Goal: Information Seeking & Learning: Learn about a topic

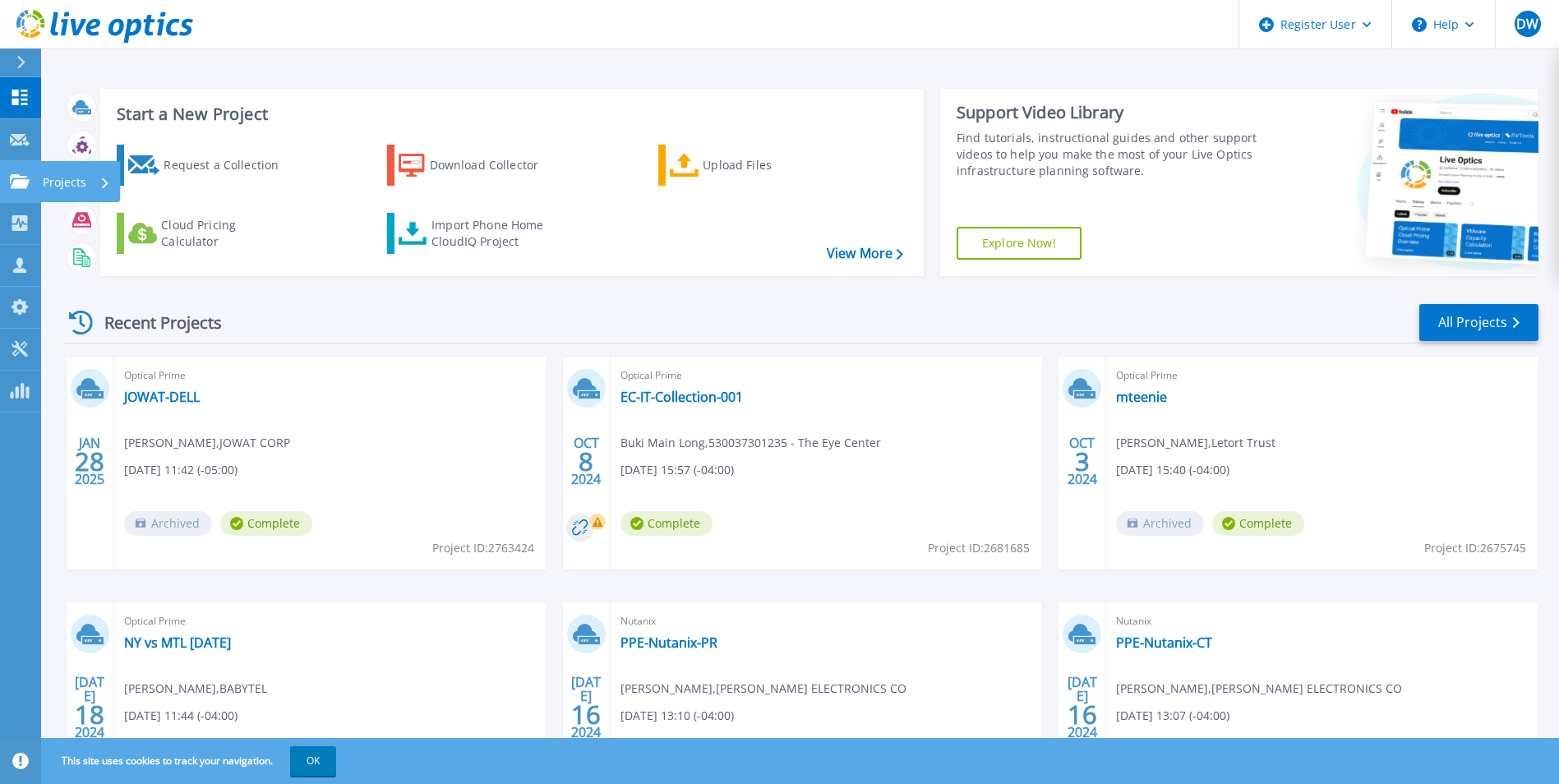
click at [28, 185] on icon at bounding box center [20, 180] width 20 height 14
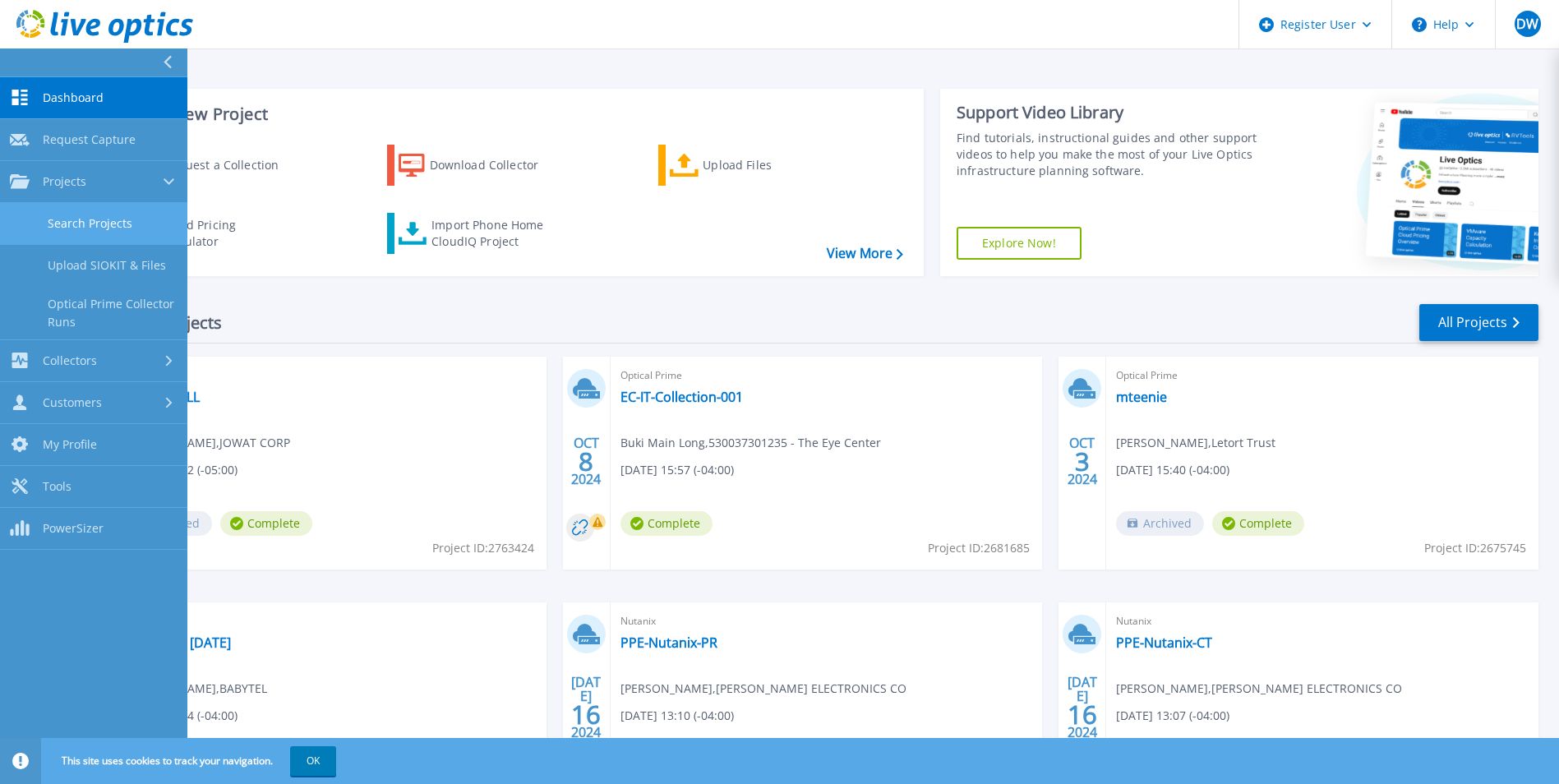
click at [90, 229] on link "Search Projects" at bounding box center [93, 224] width 187 height 42
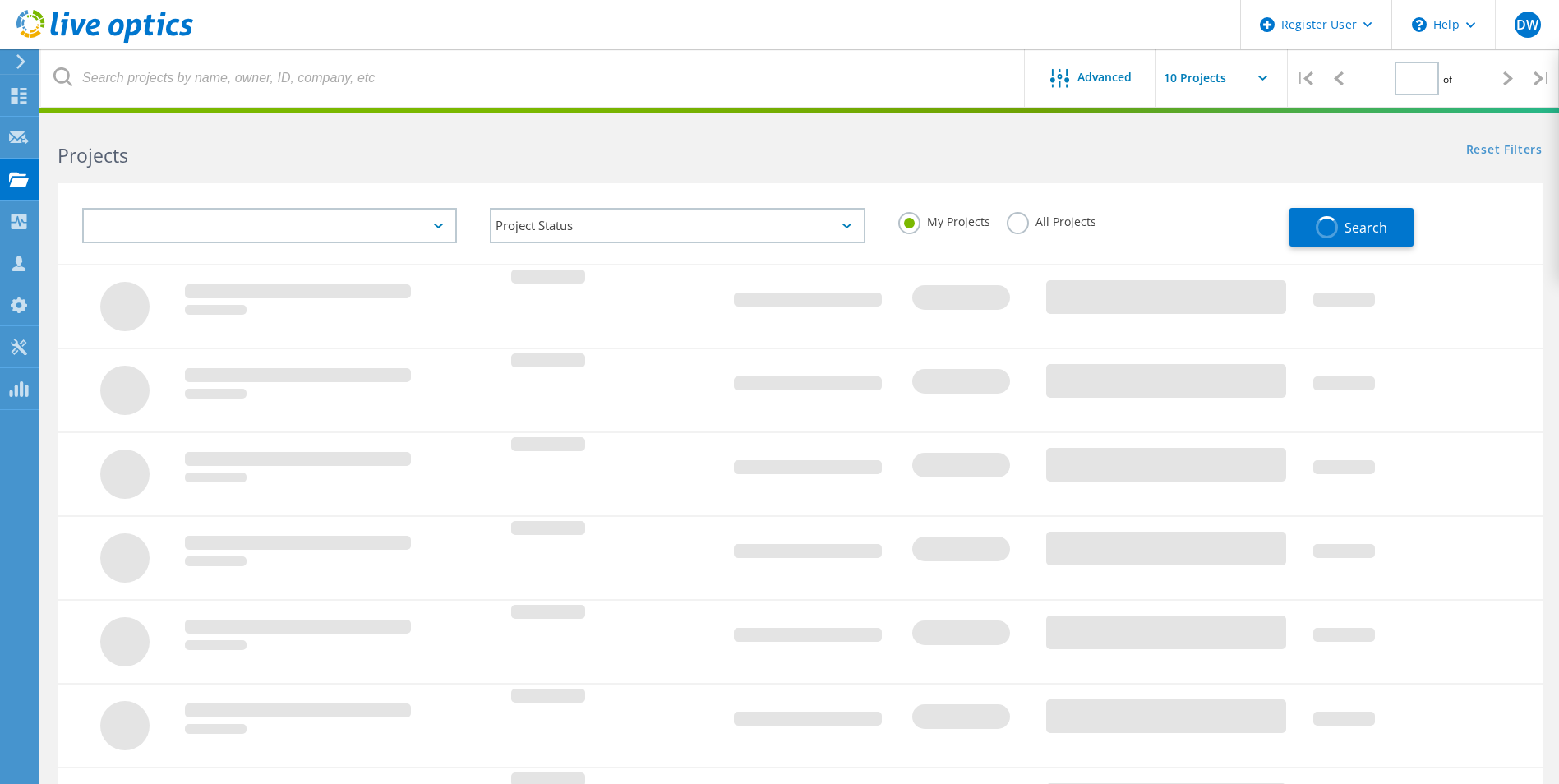
type input "1"
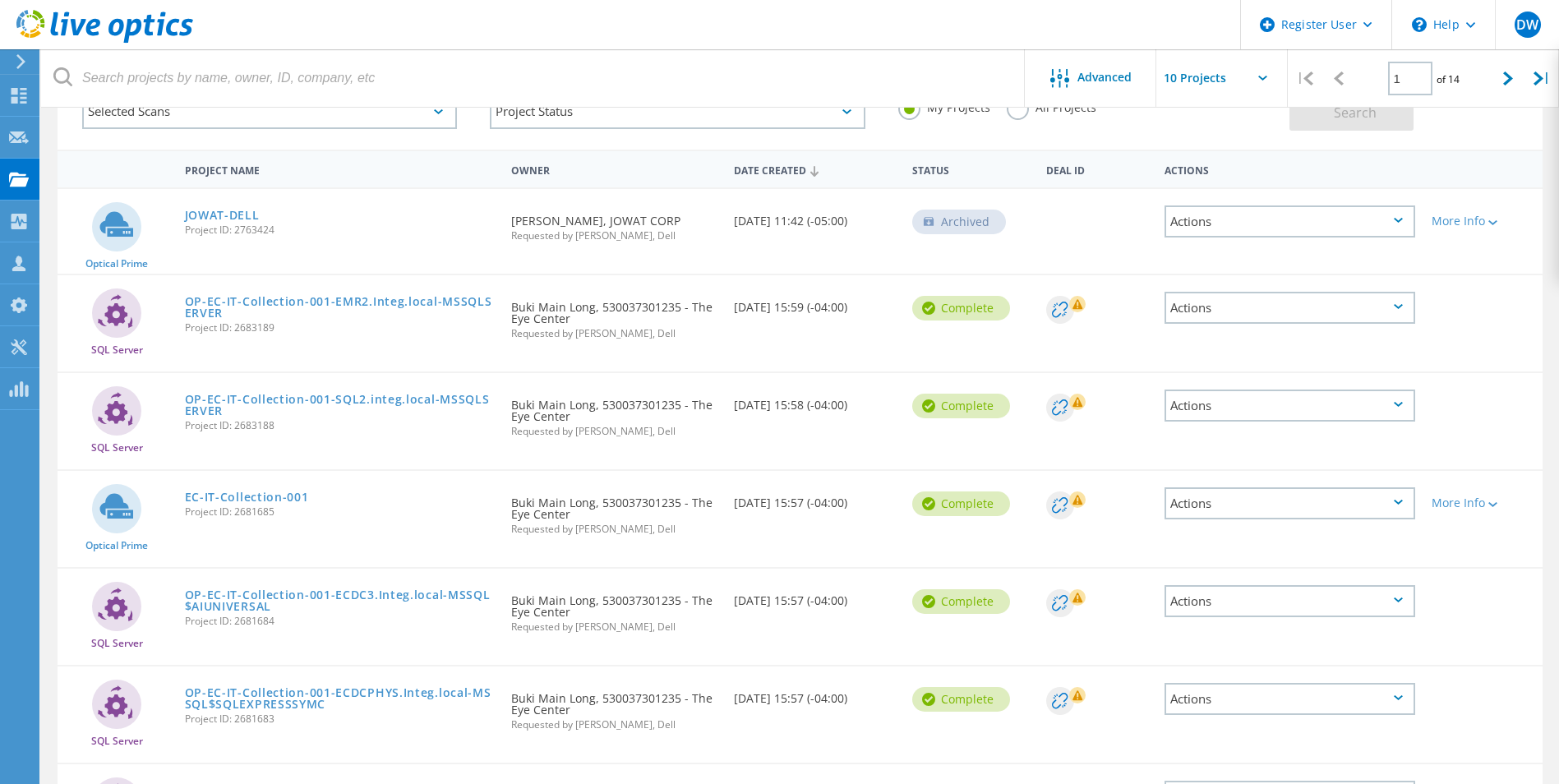
scroll to position [116, 0]
click at [225, 213] on link "JOWAT-DELL" at bounding box center [222, 214] width 75 height 12
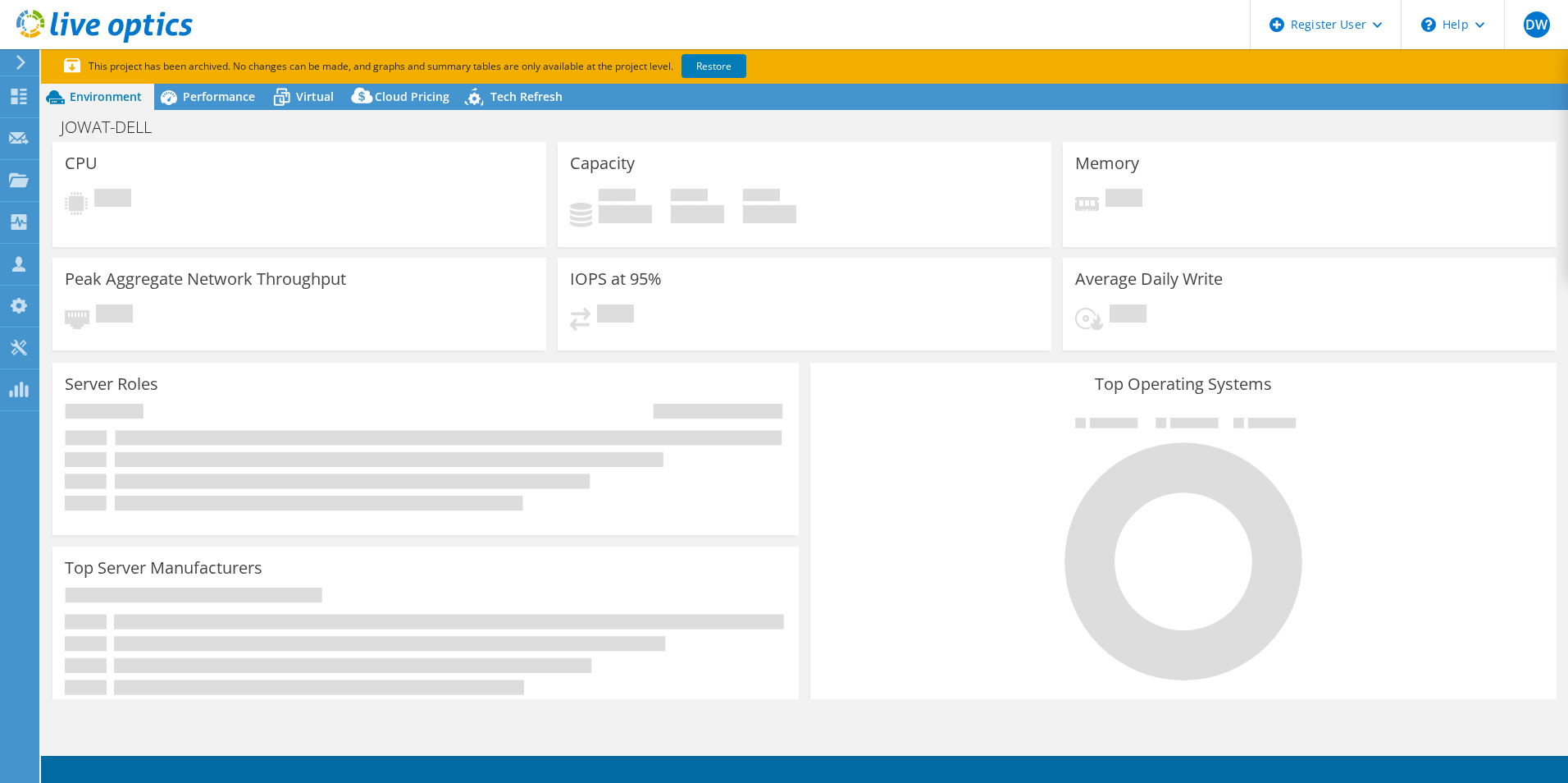
select select "USD"
select select "USEast"
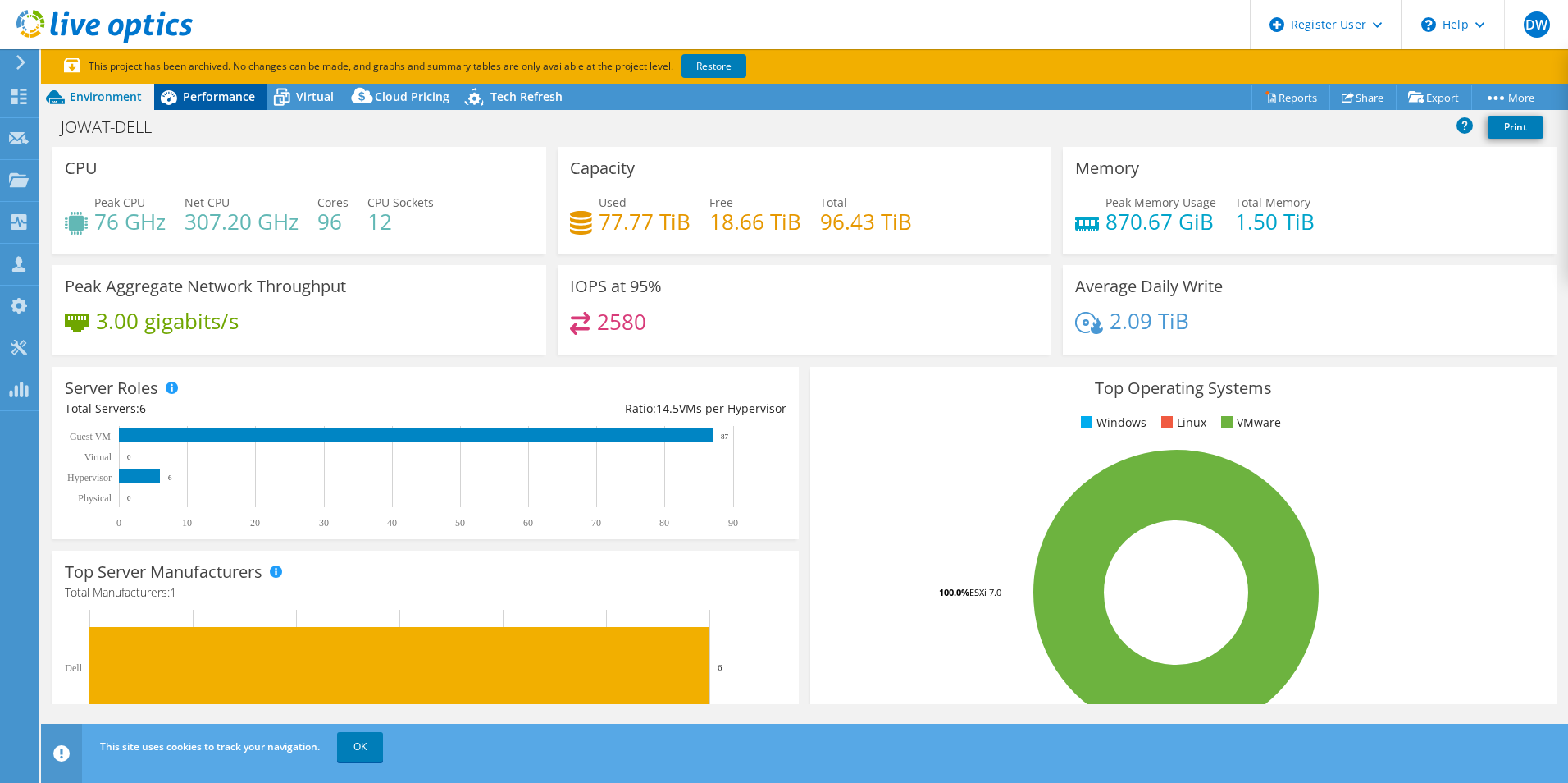
click at [225, 108] on div "Performance" at bounding box center [211, 97] width 113 height 26
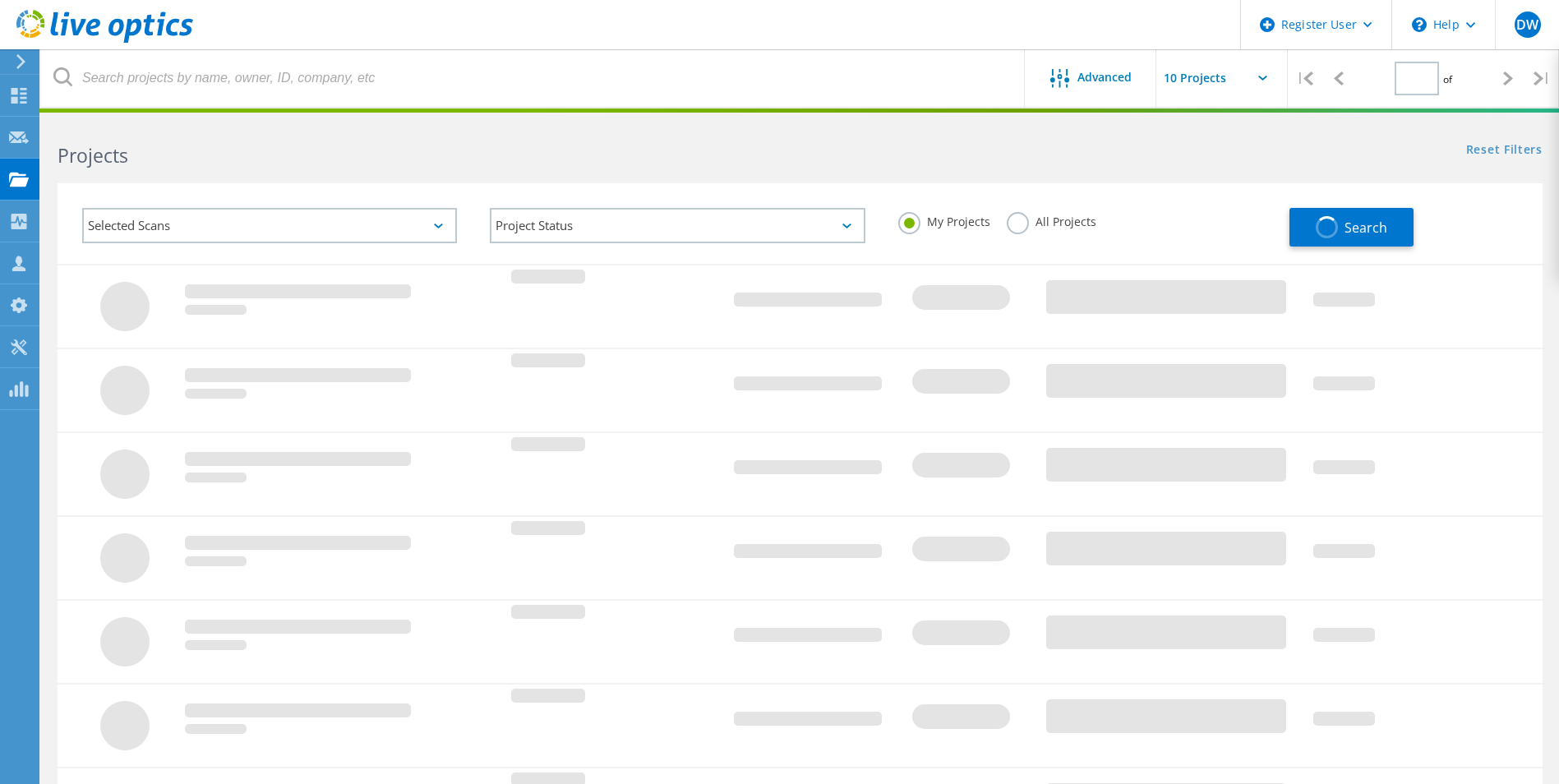
type input "1"
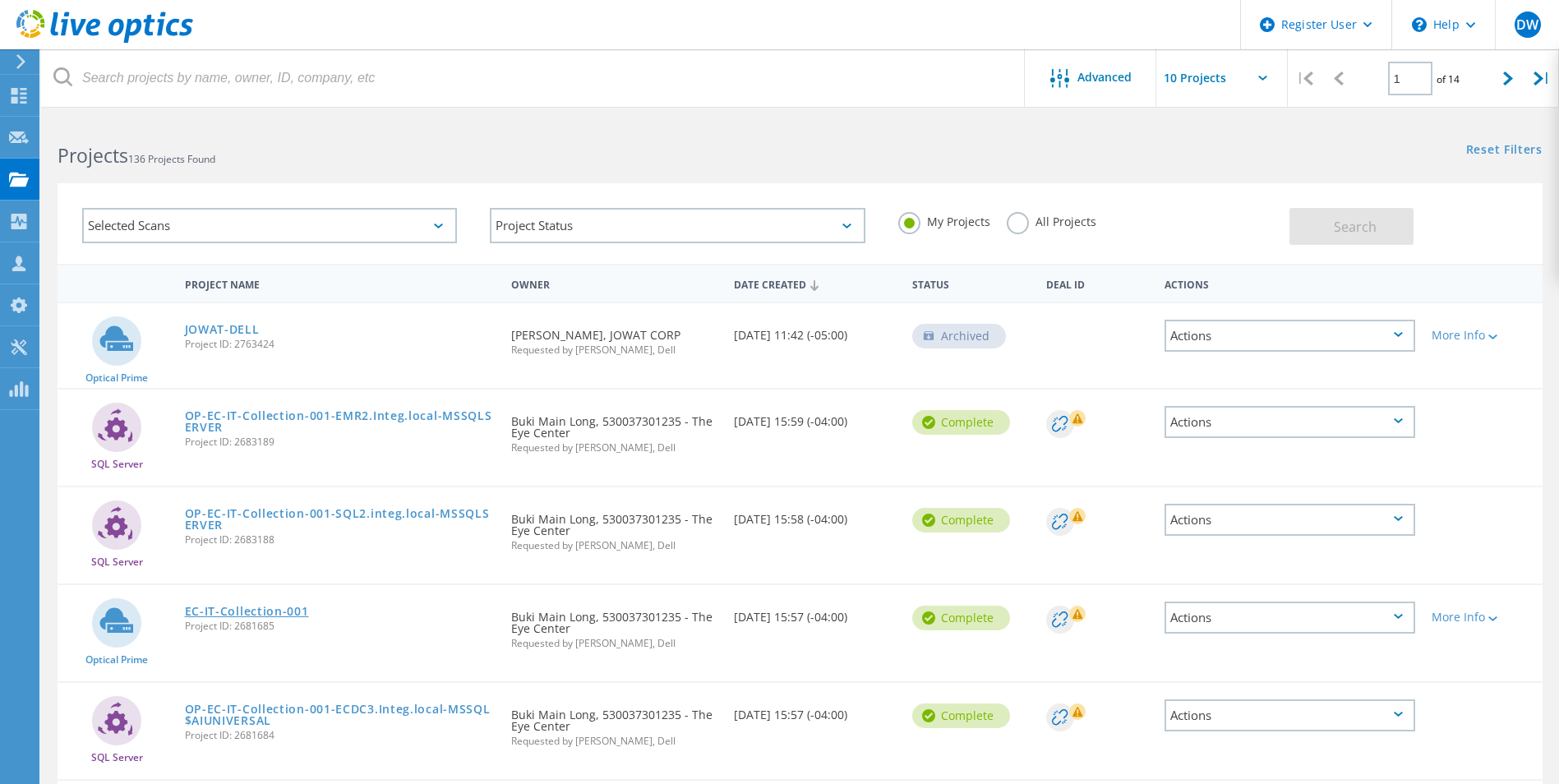
click at [249, 609] on link "EC-IT-Collection-001" at bounding box center [246, 611] width 124 height 12
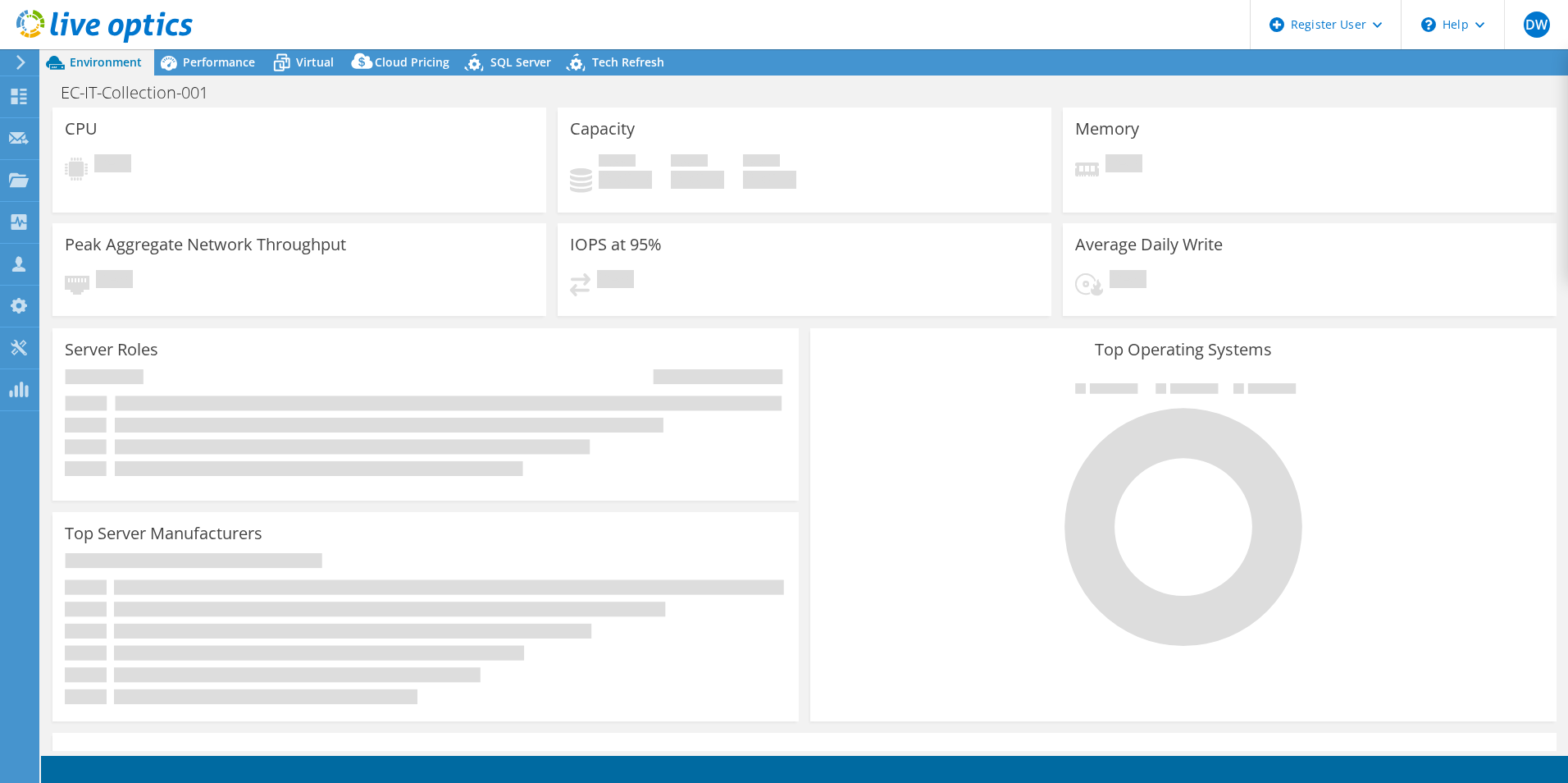
select select "USD"
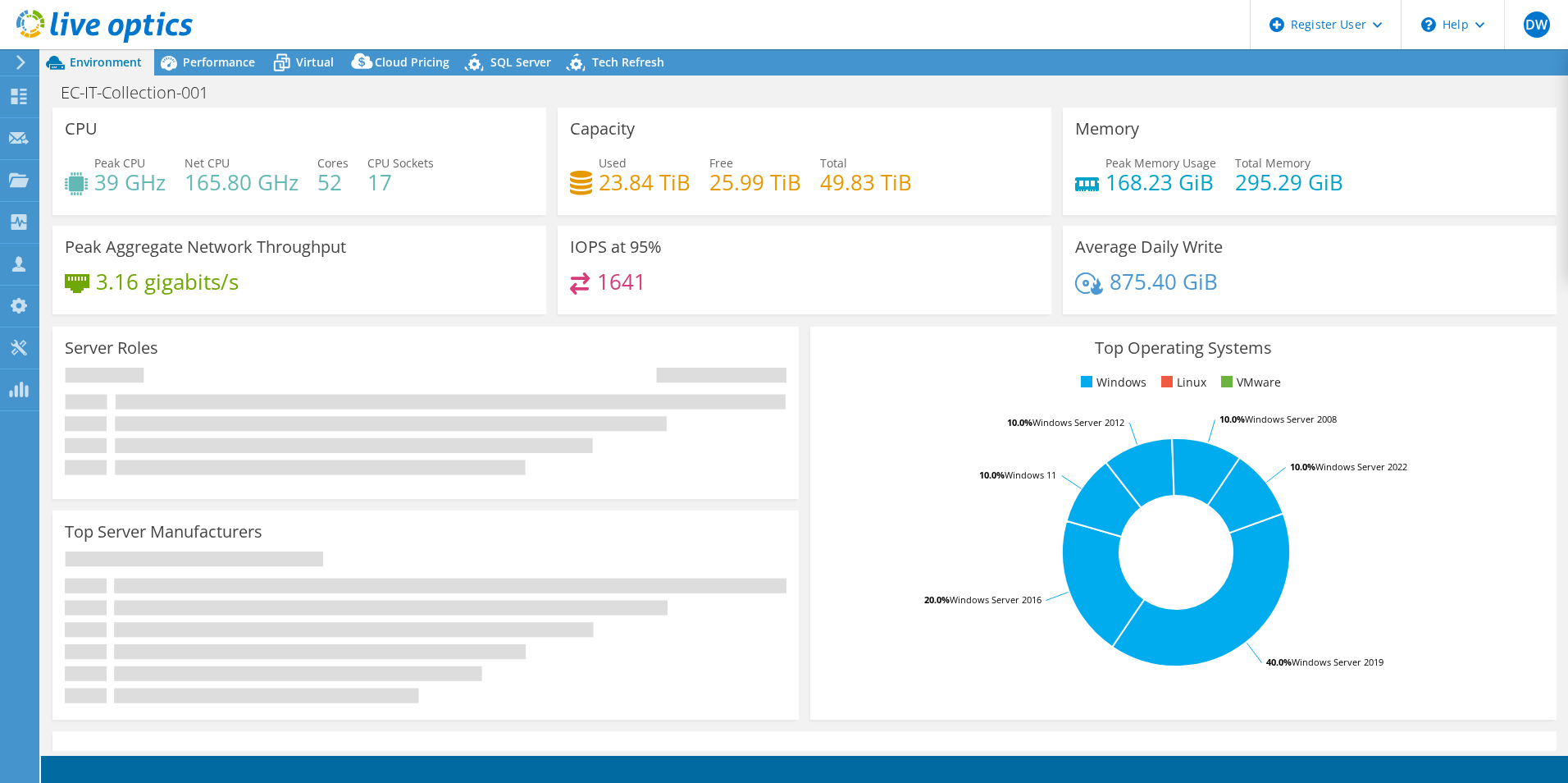
radio input "true"
radio input "false"
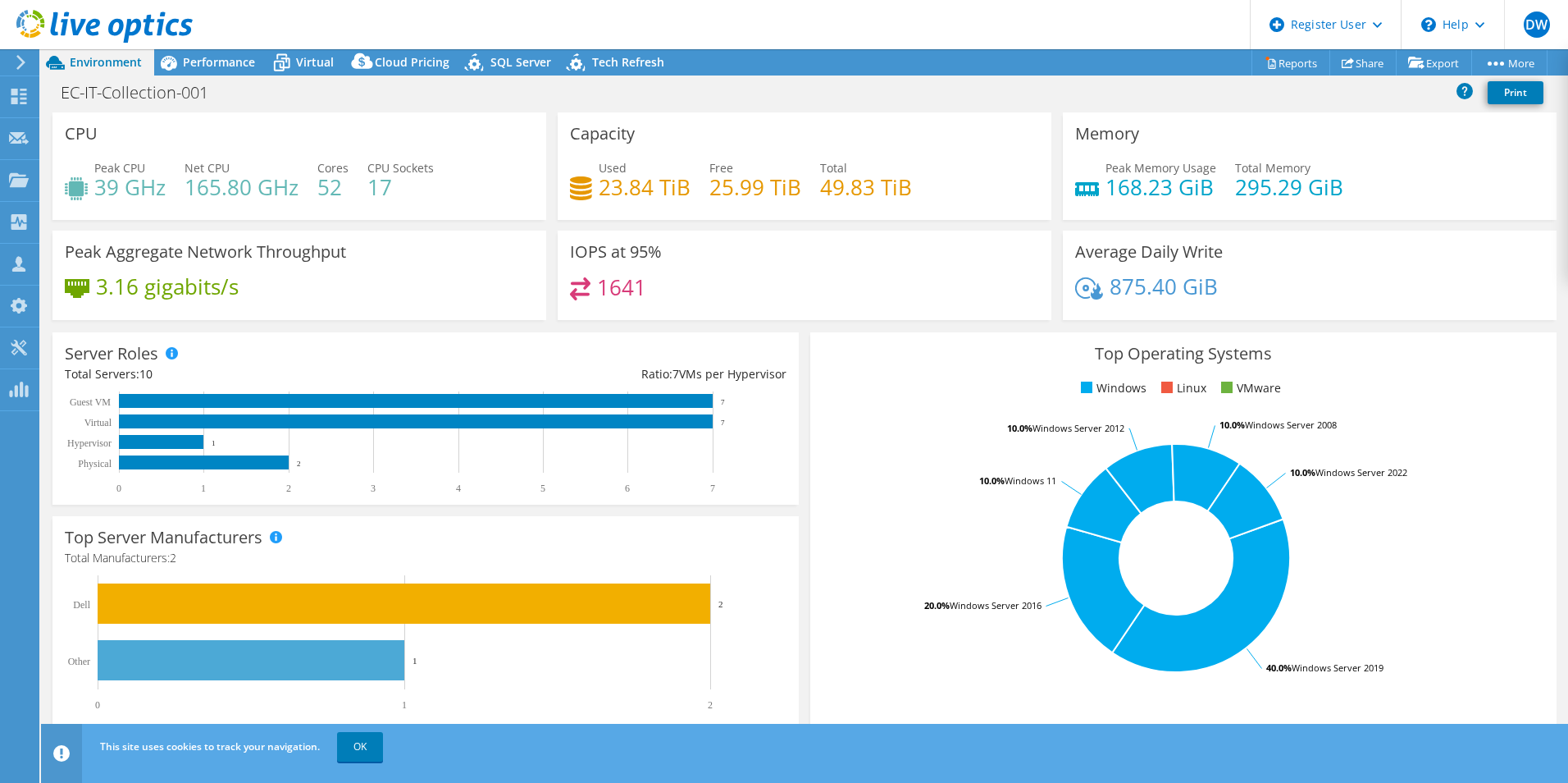
click at [812, 326] on div "Top Operating Systems Windows Linux VMware 40.0% Windows Server 2019 20.0% Wind…" at bounding box center [1183, 528] width 758 height 404
click at [520, 353] on div "Server Roles Physical Servers represent bare metal servers that were targets of…" at bounding box center [426, 419] width 746 height 173
click at [224, 70] on div "Performance" at bounding box center [211, 61] width 113 height 26
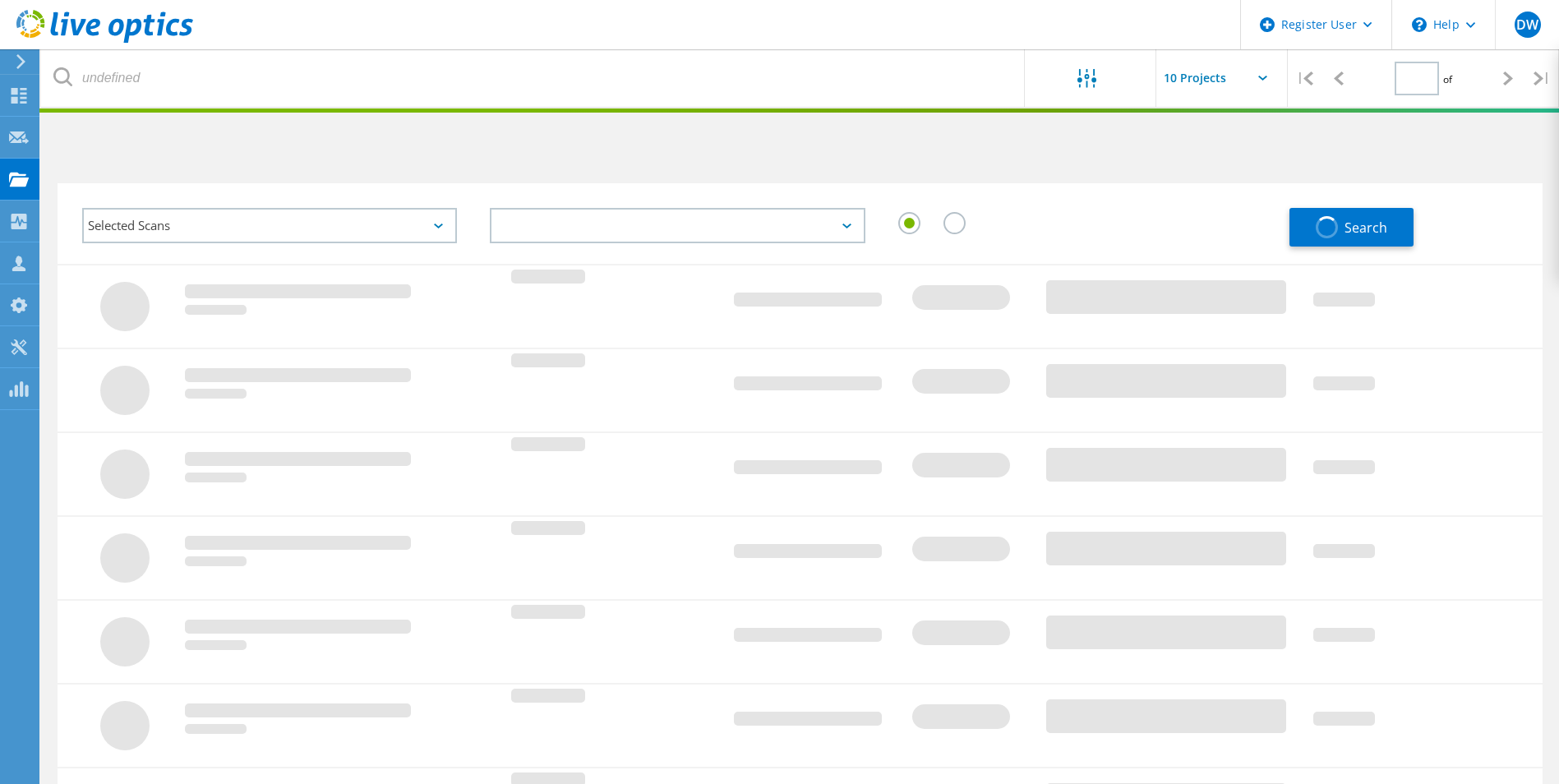
type input "1"
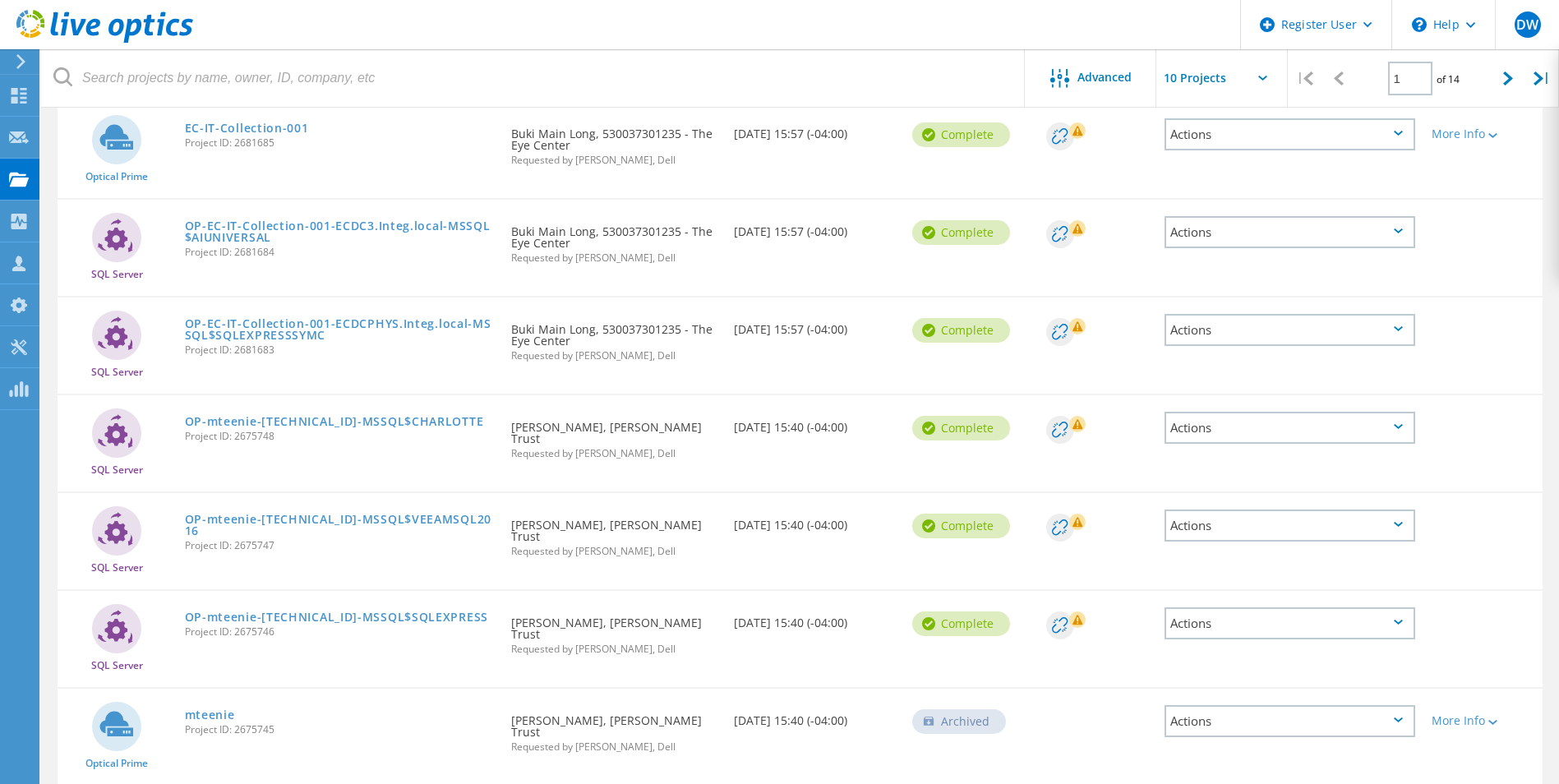
scroll to position [503, 0]
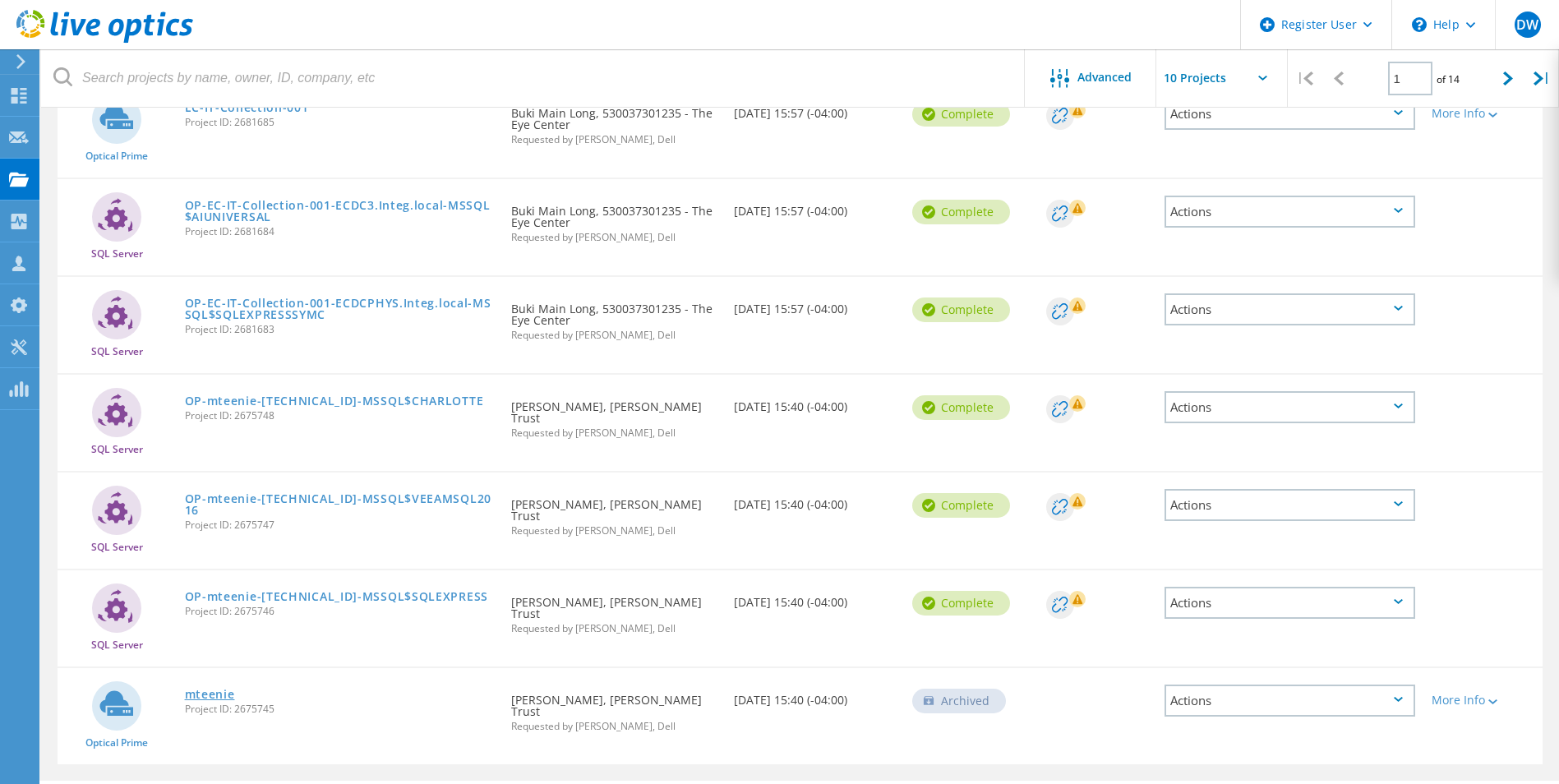
click at [204, 689] on link "mteenie" at bounding box center [209, 694] width 50 height 12
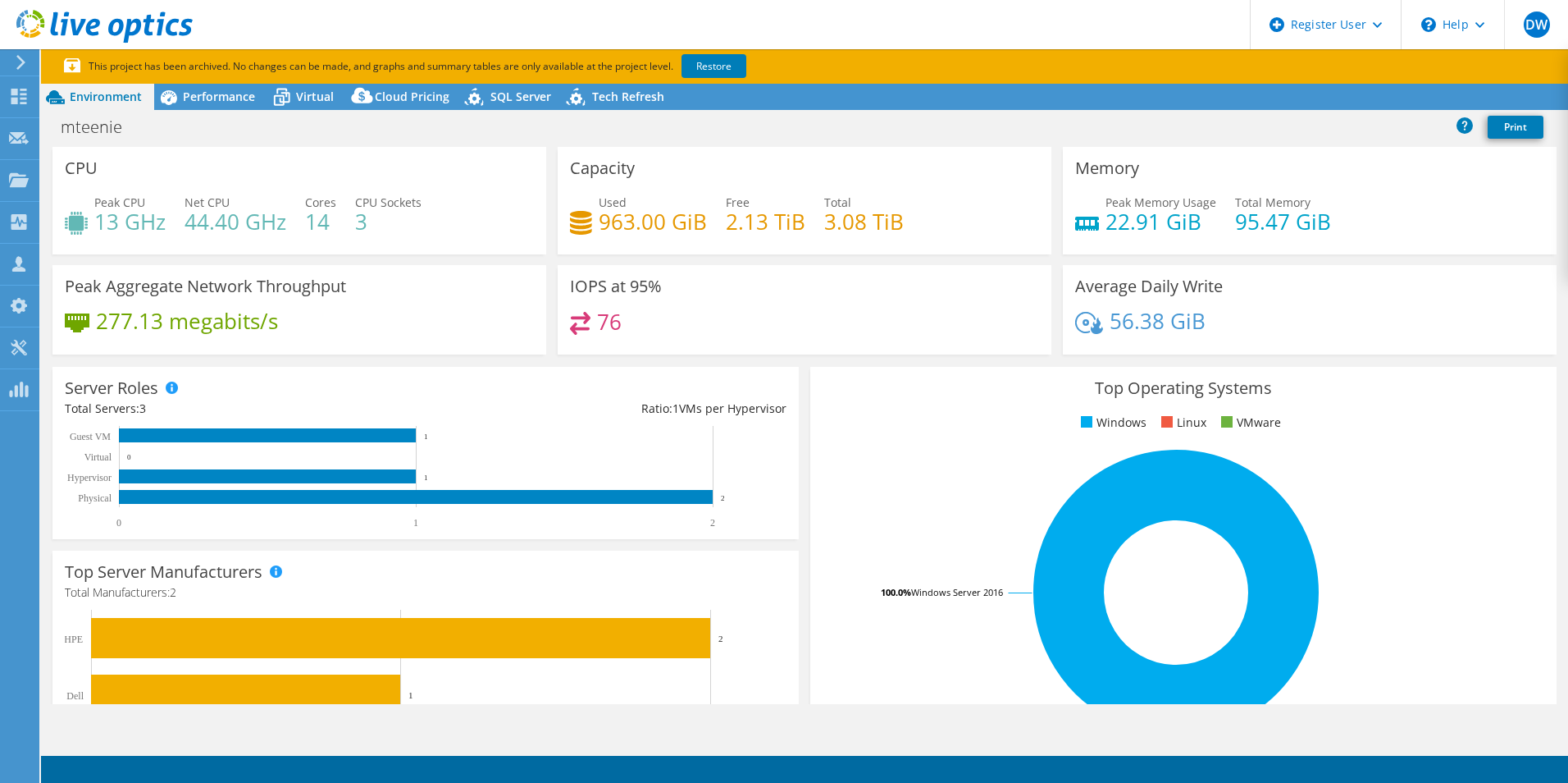
select select "USD"
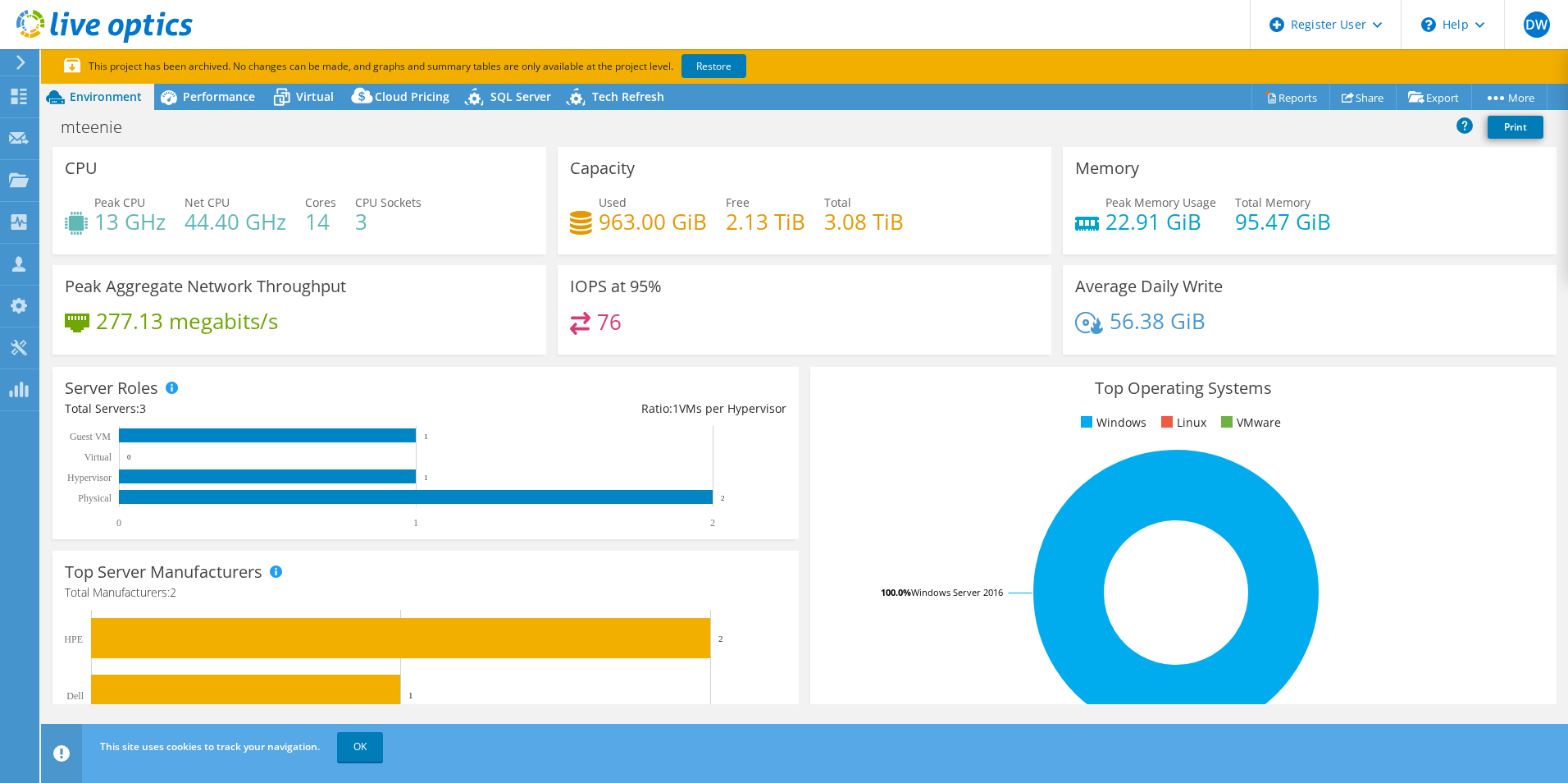
click at [1038, 24] on header "DW Dell User [PERSON_NAME] [PERSON_NAME][EMAIL_ADDRESS][PERSON_NAME][DOMAIN_NAM…" at bounding box center [784, 24] width 1568 height 49
click at [233, 108] on div "Performance" at bounding box center [211, 97] width 113 height 26
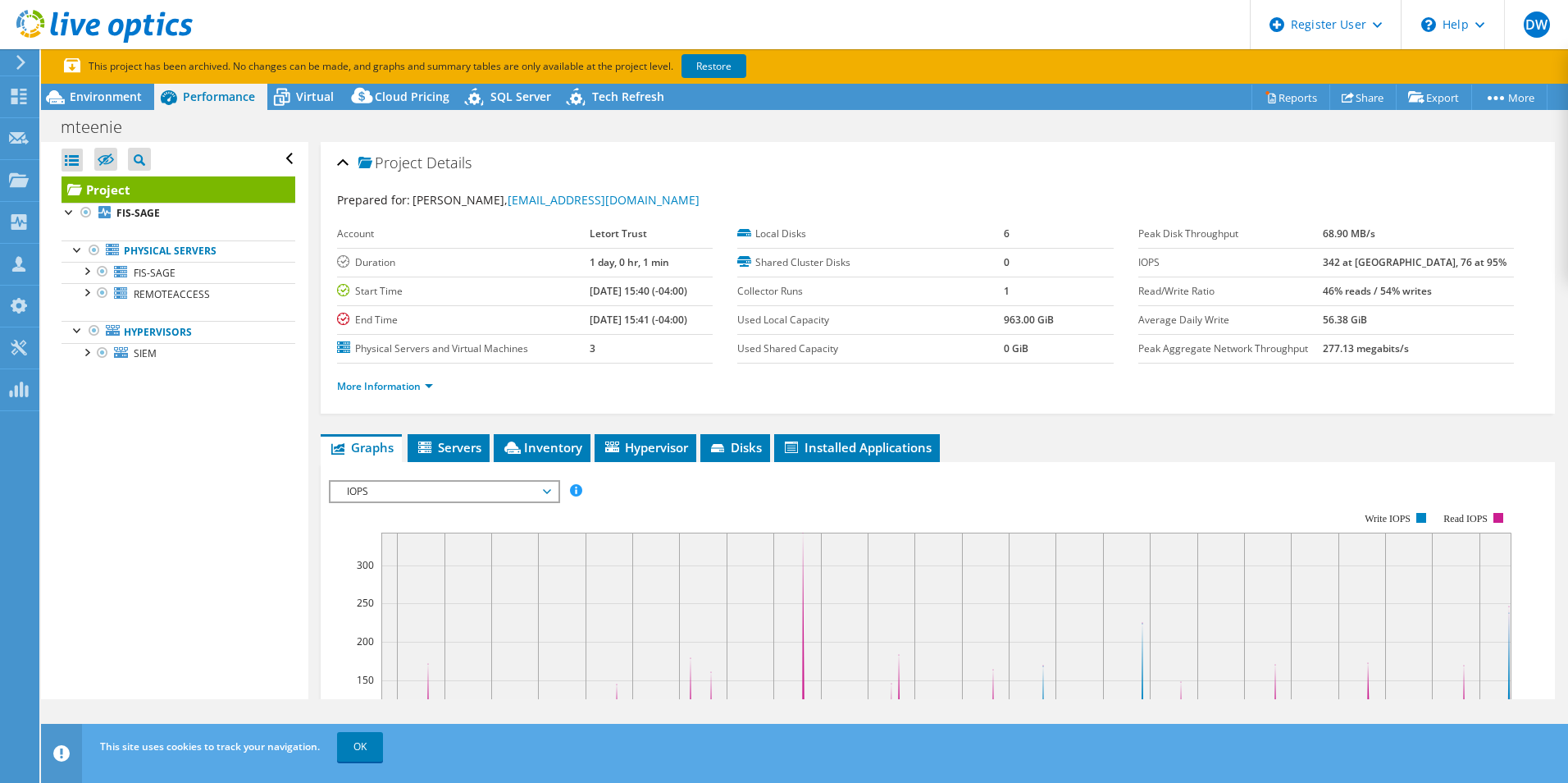
click at [503, 483] on span "IOPS" at bounding box center [444, 492] width 211 height 20
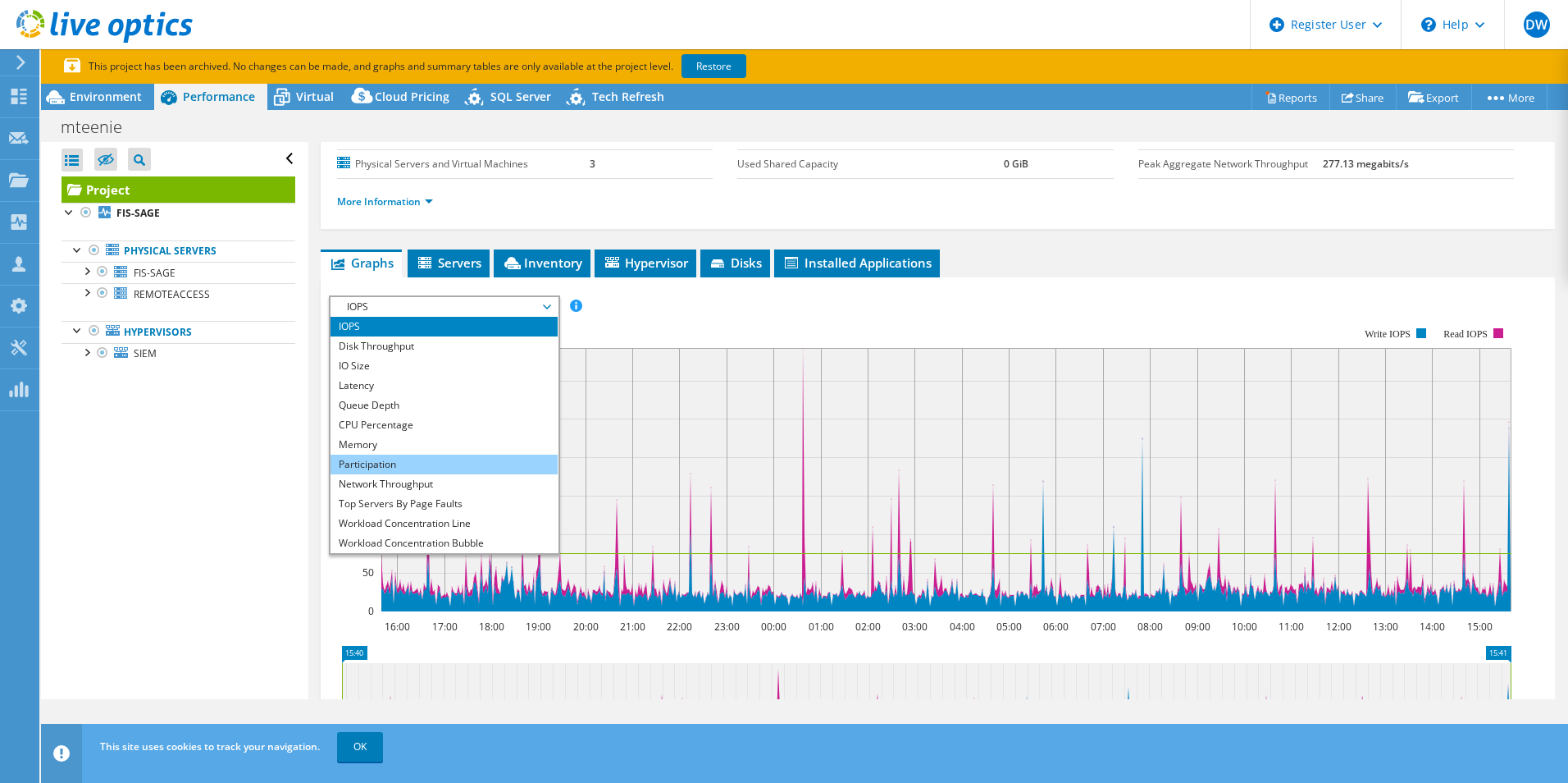
scroll to position [182, 0]
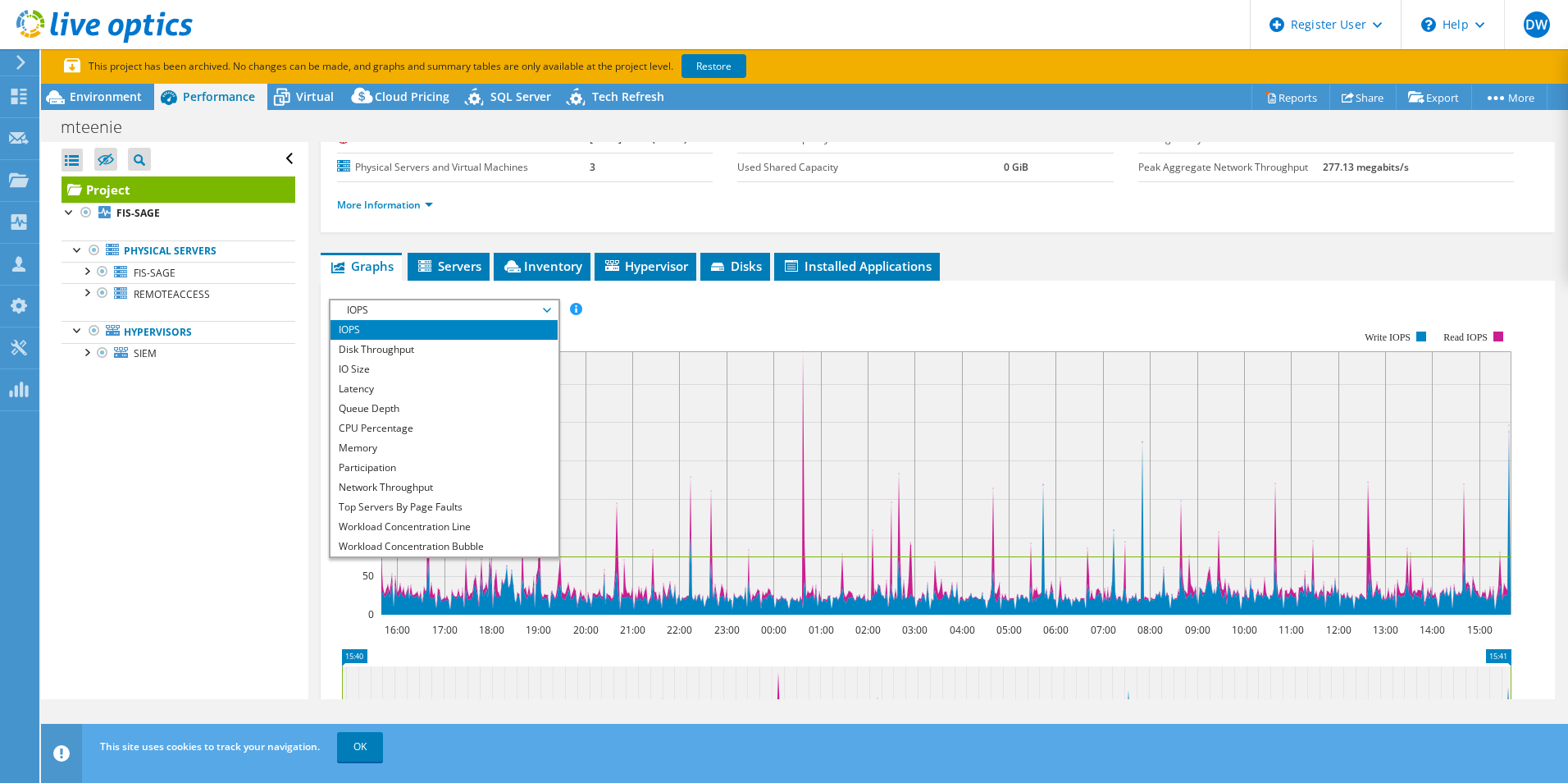
click at [543, 304] on span "IOPS" at bounding box center [444, 310] width 211 height 20
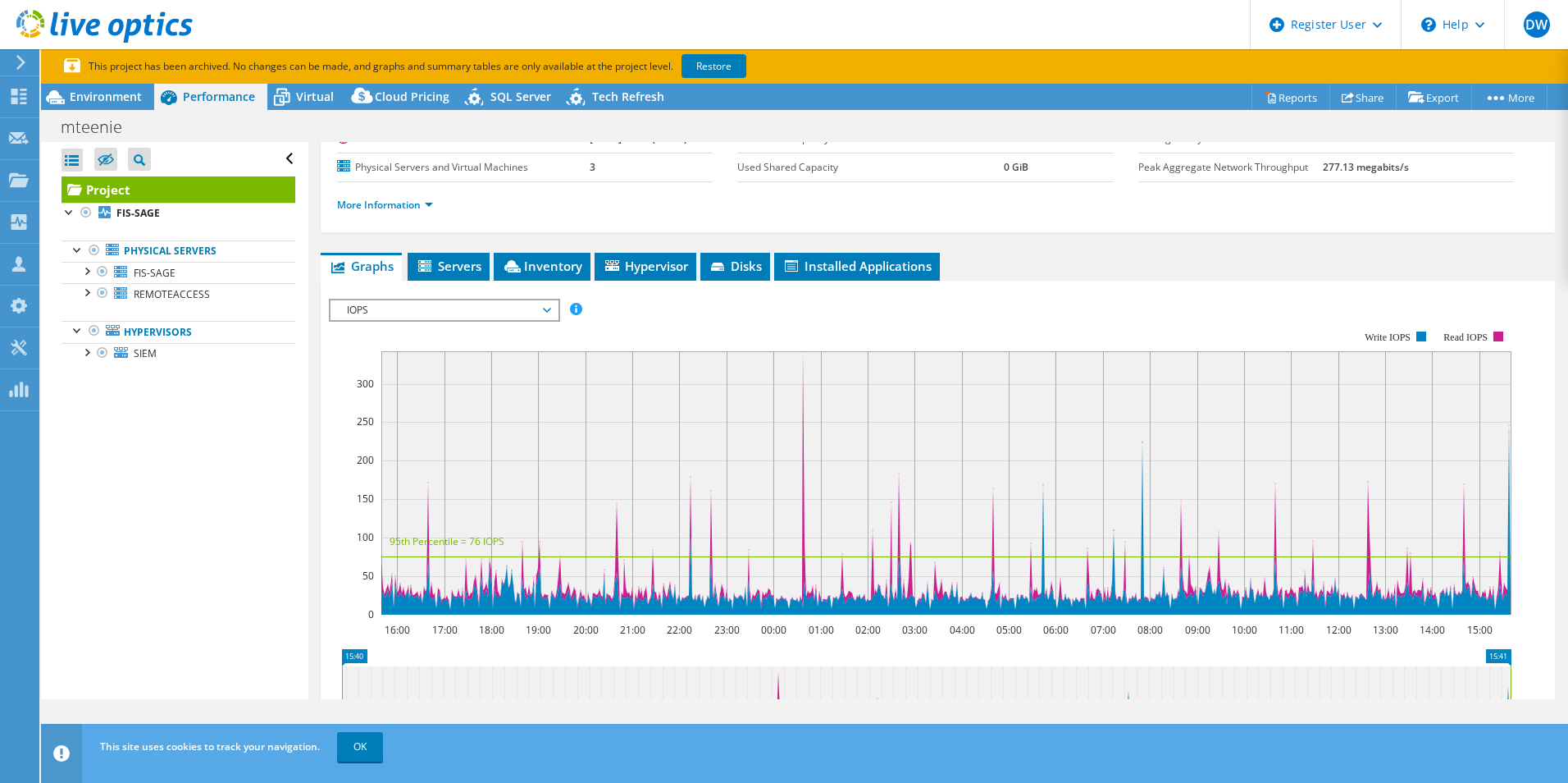
click at [543, 304] on span "IOPS" at bounding box center [444, 310] width 211 height 20
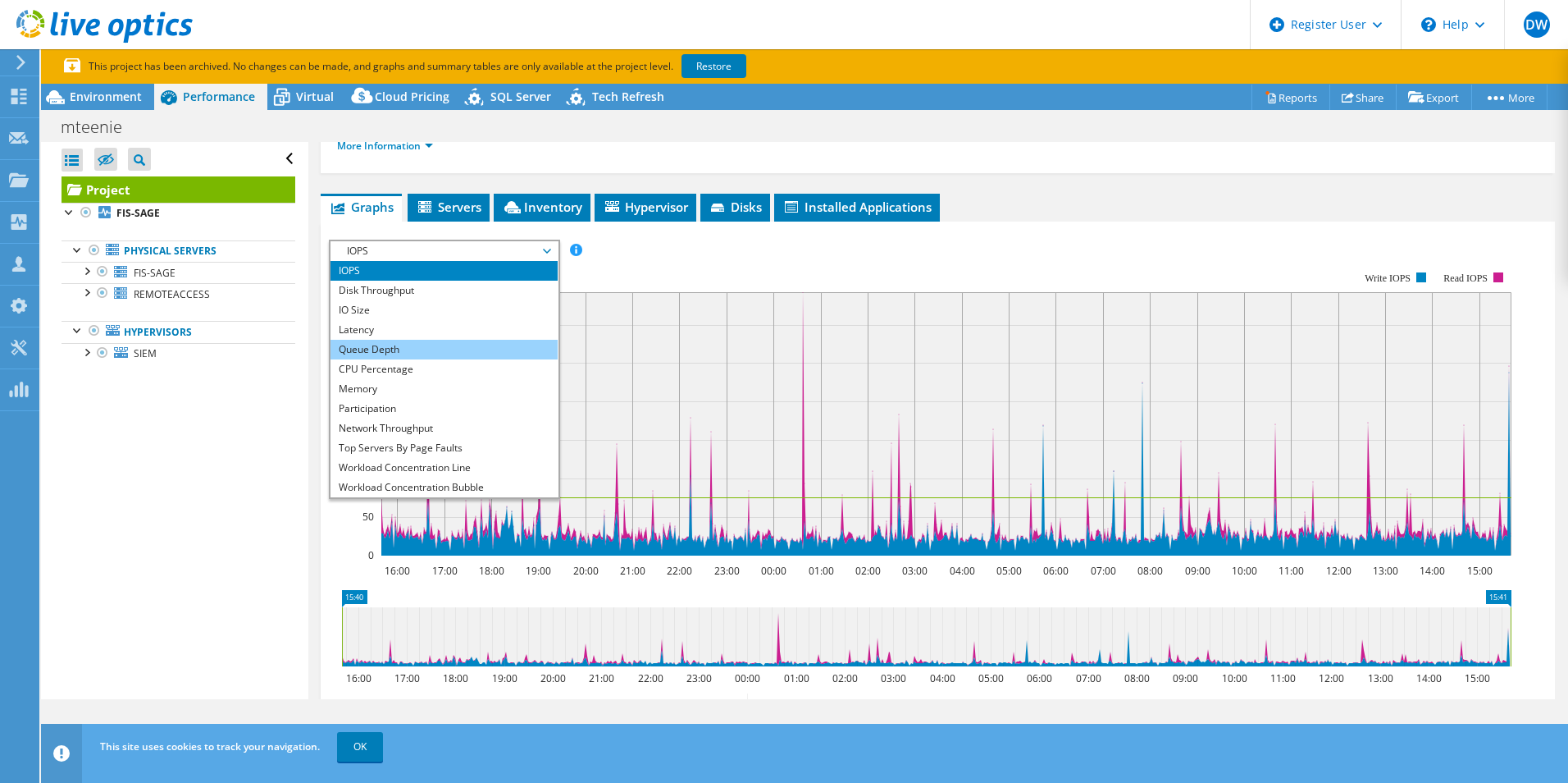
scroll to position [226, 0]
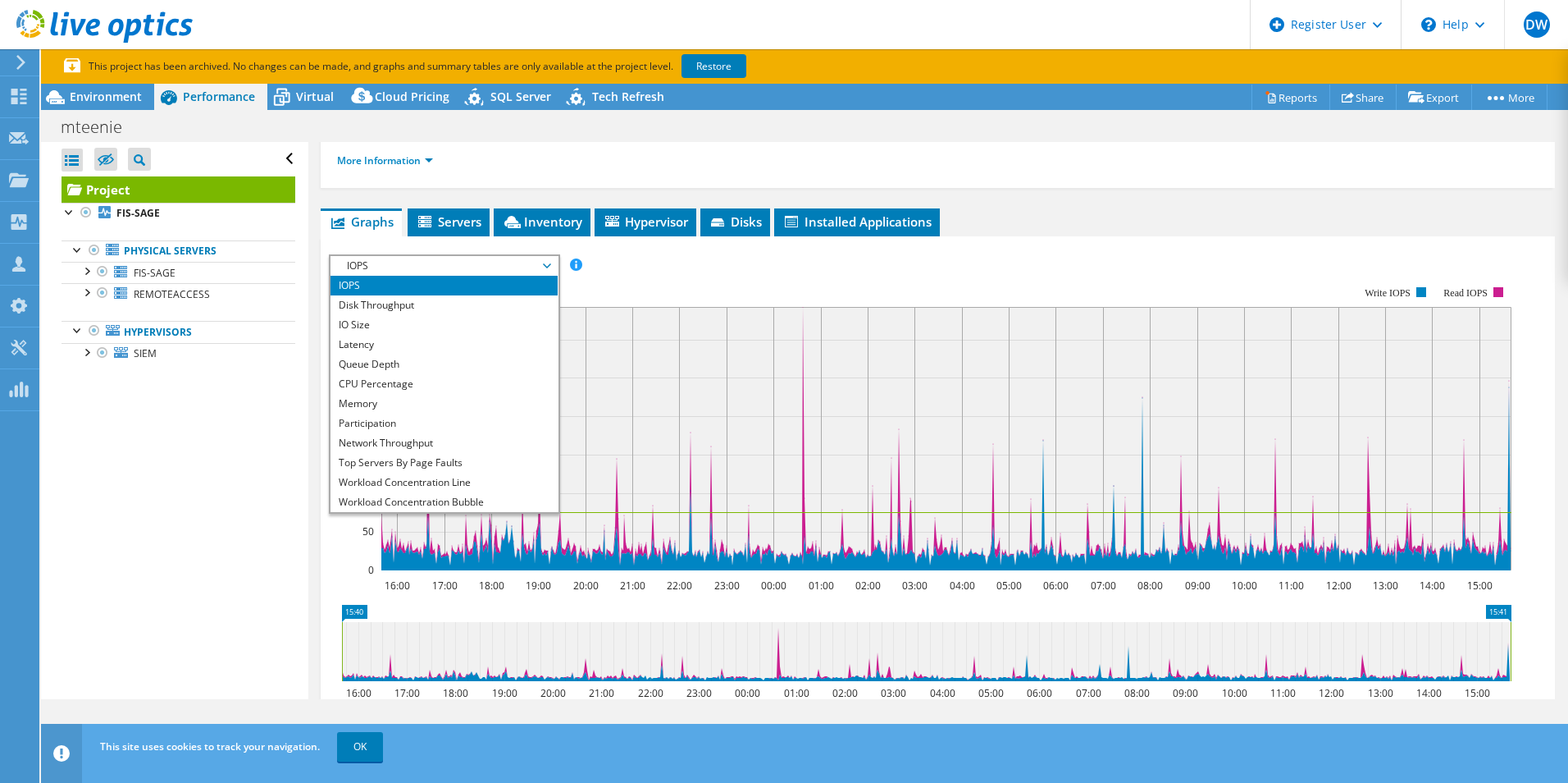
click at [499, 254] on div "IOPS IOPS Disk Throughput IO Size Latency Queue Depth CPU Percentage Memory Pag…" at bounding box center [445, 383] width 231 height 259
click at [544, 260] on span "IOPS" at bounding box center [444, 266] width 211 height 20
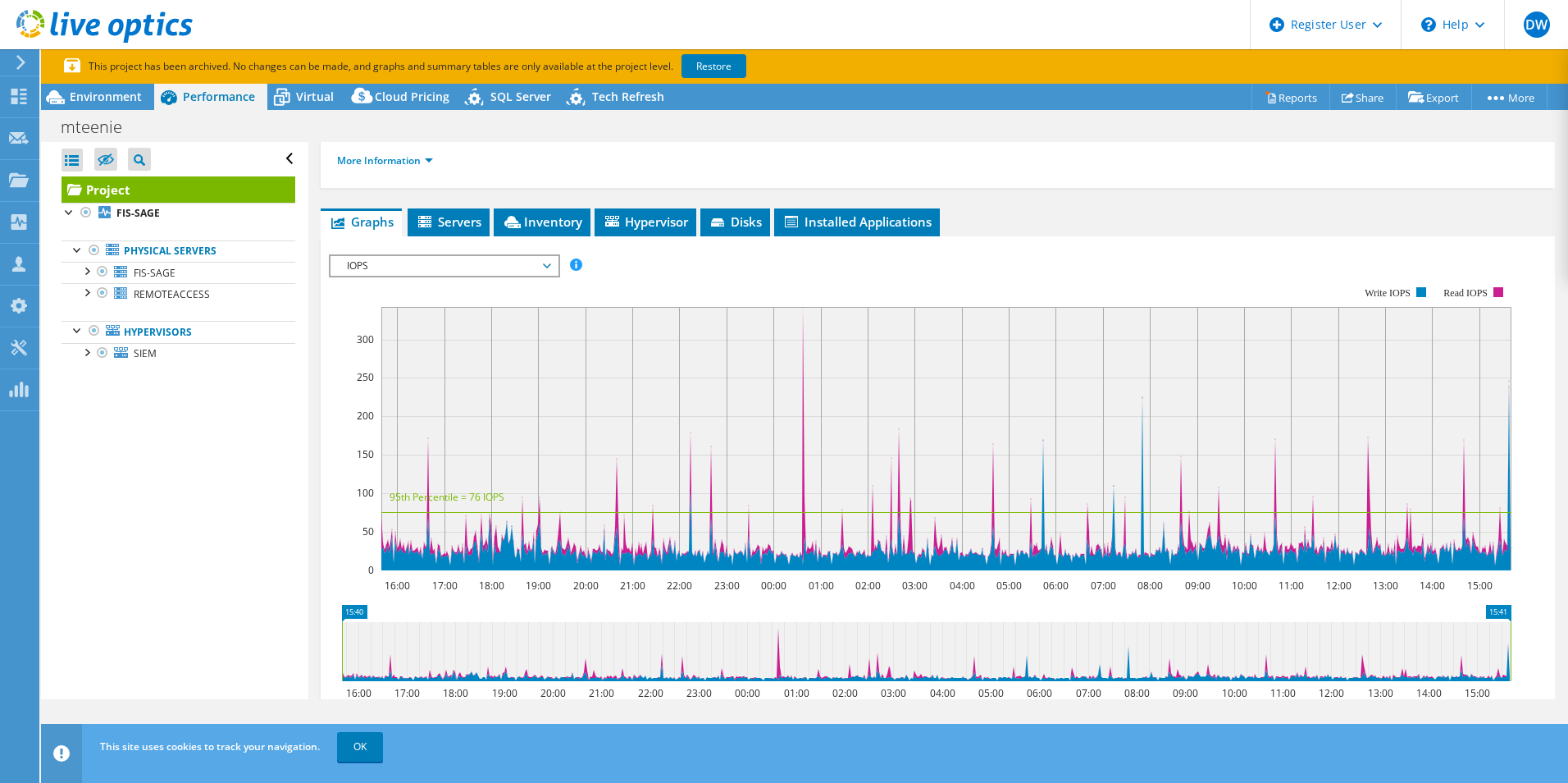
click at [544, 260] on span "IOPS" at bounding box center [444, 266] width 211 height 20
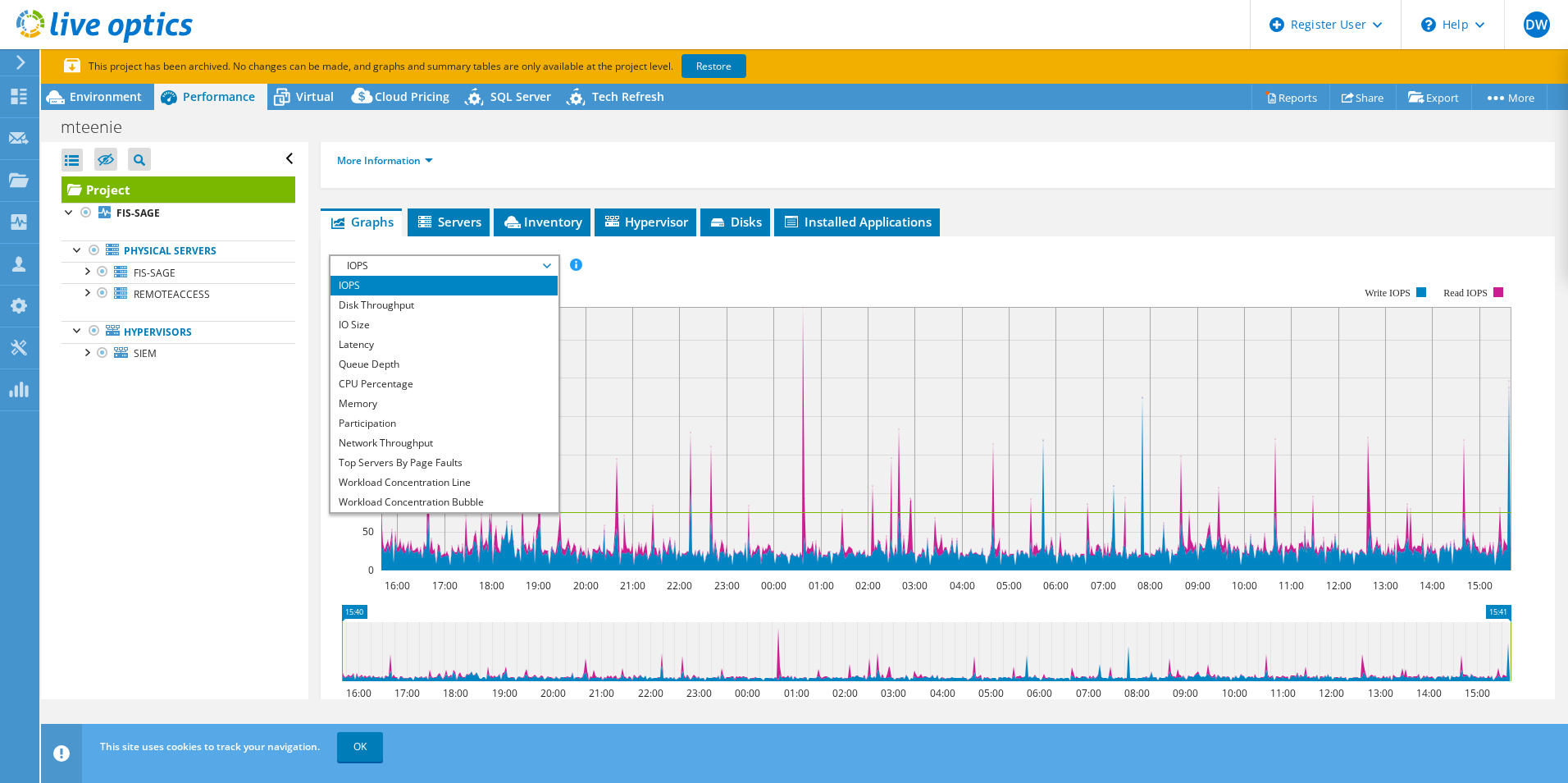
click at [544, 260] on span "IOPS" at bounding box center [444, 266] width 211 height 20
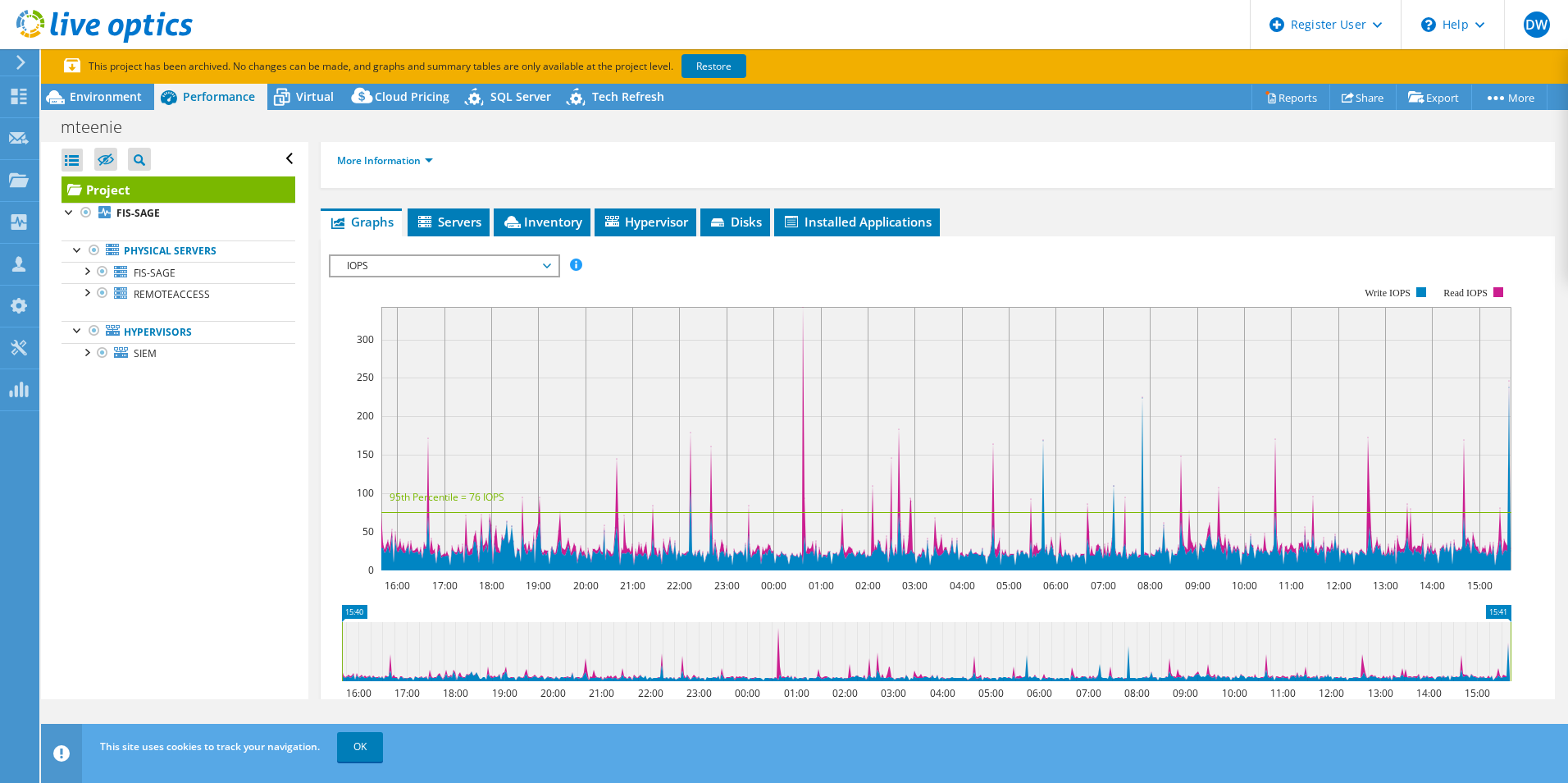
click at [544, 260] on span "IOPS" at bounding box center [444, 266] width 211 height 20
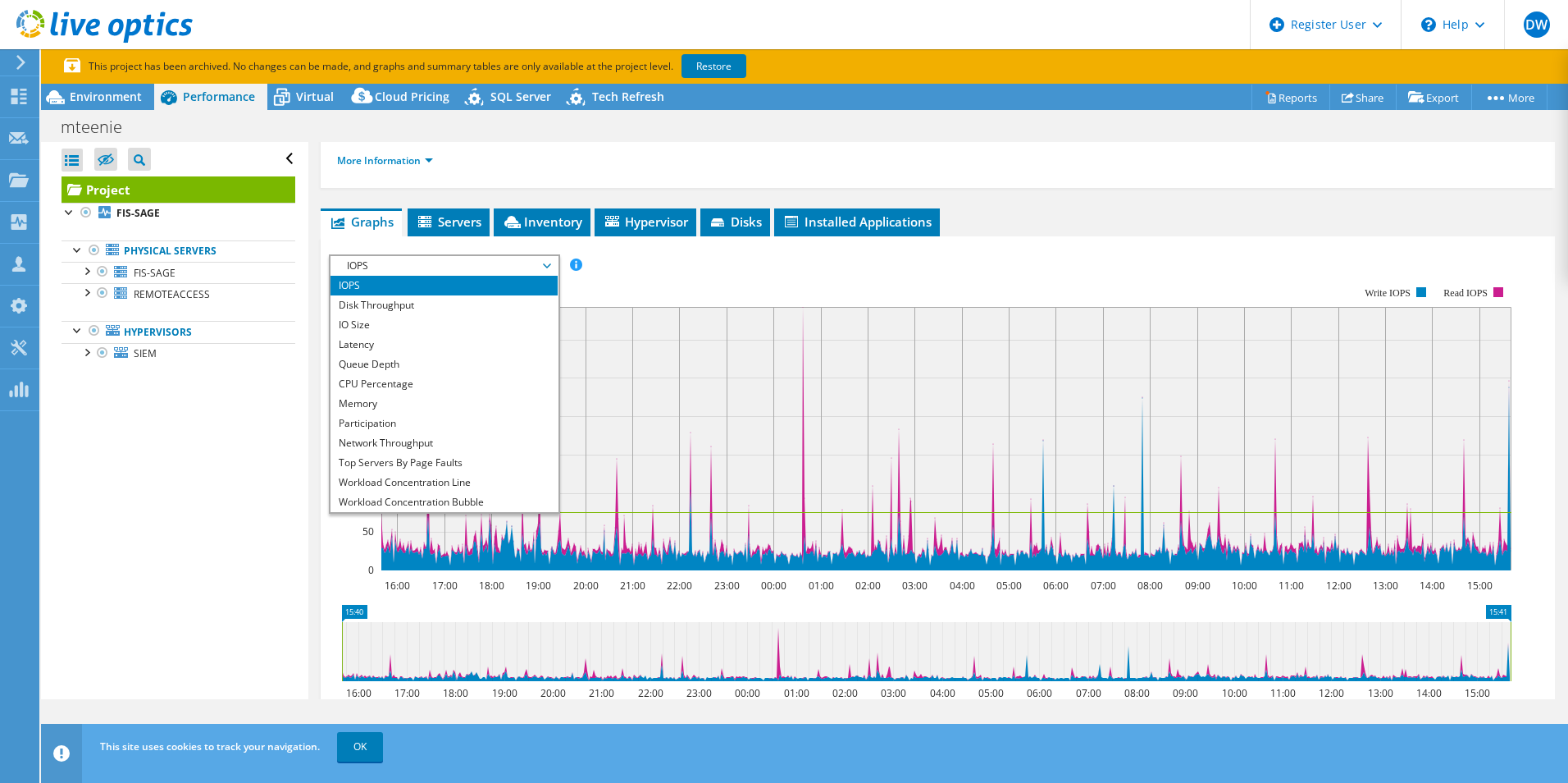
click at [544, 260] on span "IOPS" at bounding box center [444, 266] width 211 height 20
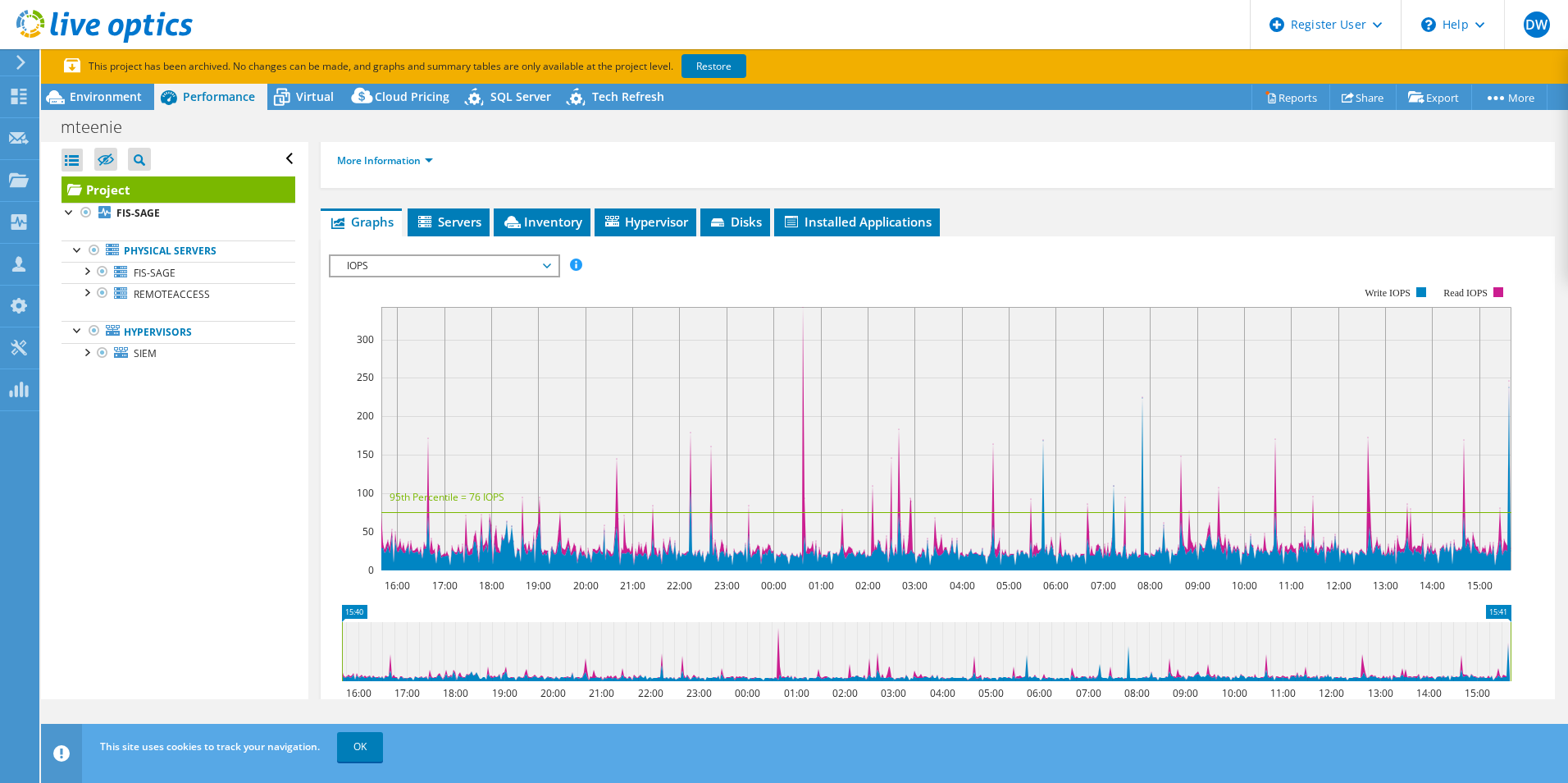
click at [544, 260] on span "IOPS" at bounding box center [444, 266] width 211 height 20
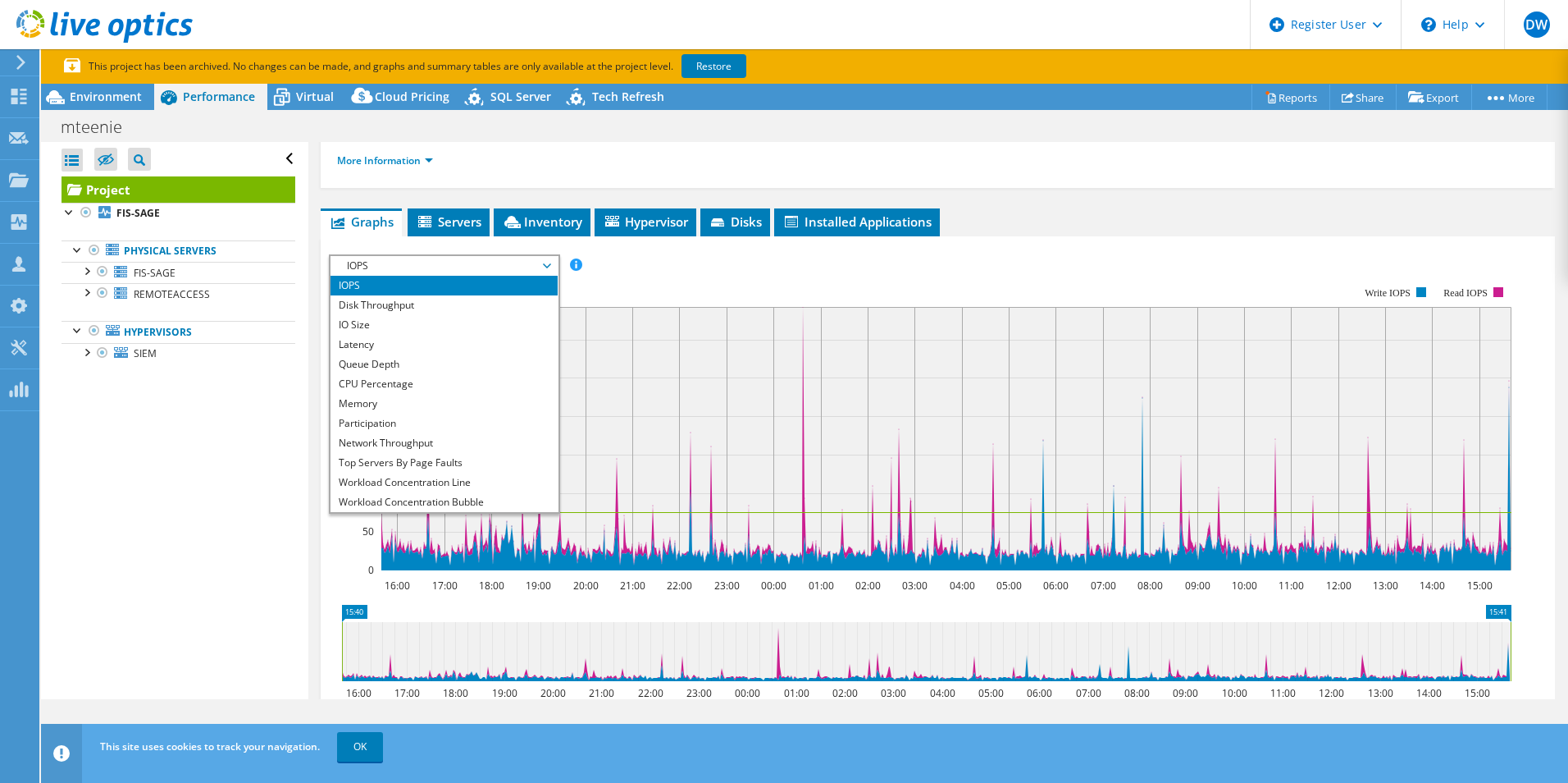
click at [758, 250] on div "IOPS Disk Throughput IO Size Latency Queue Depth CPU Percentage Memory Page Fau…" at bounding box center [938, 515] width 1218 height 540
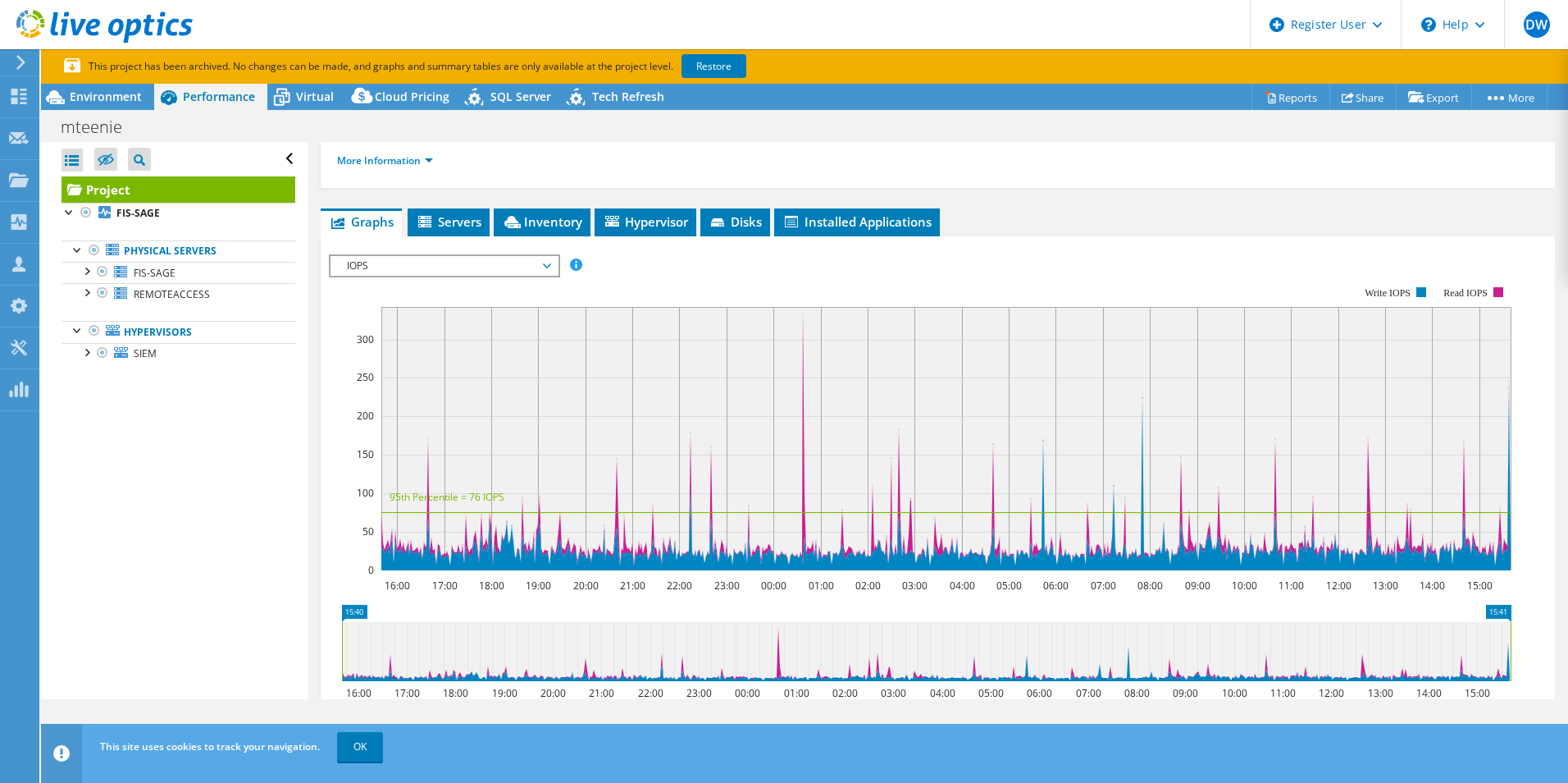
click at [538, 270] on span "IOPS" at bounding box center [444, 266] width 211 height 20
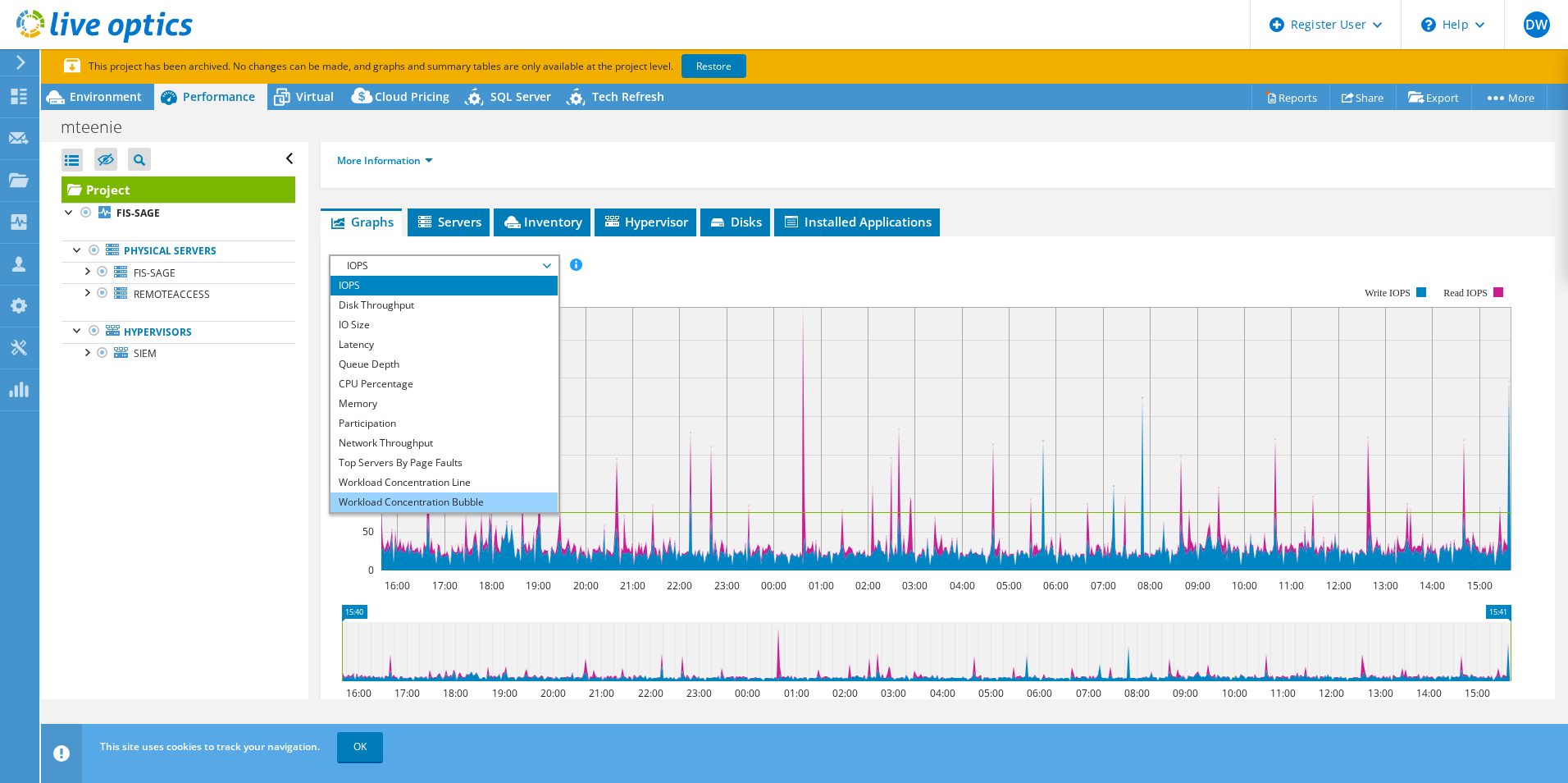
click at [452, 497] on li "Workload Concentration Bubble" at bounding box center [444, 503] width 227 height 20
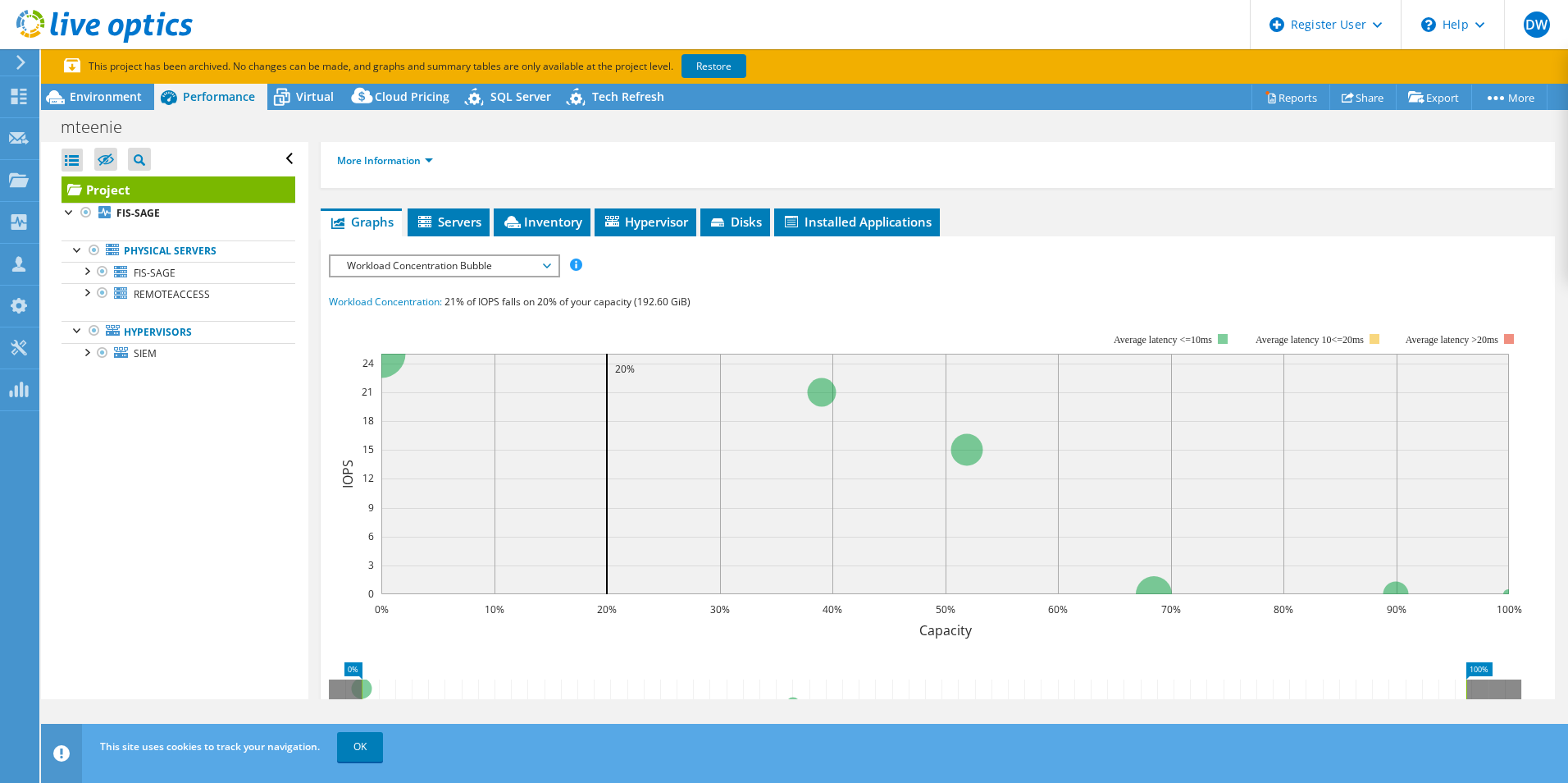
click at [540, 266] on span "Workload Concentration Bubble" at bounding box center [444, 266] width 211 height 20
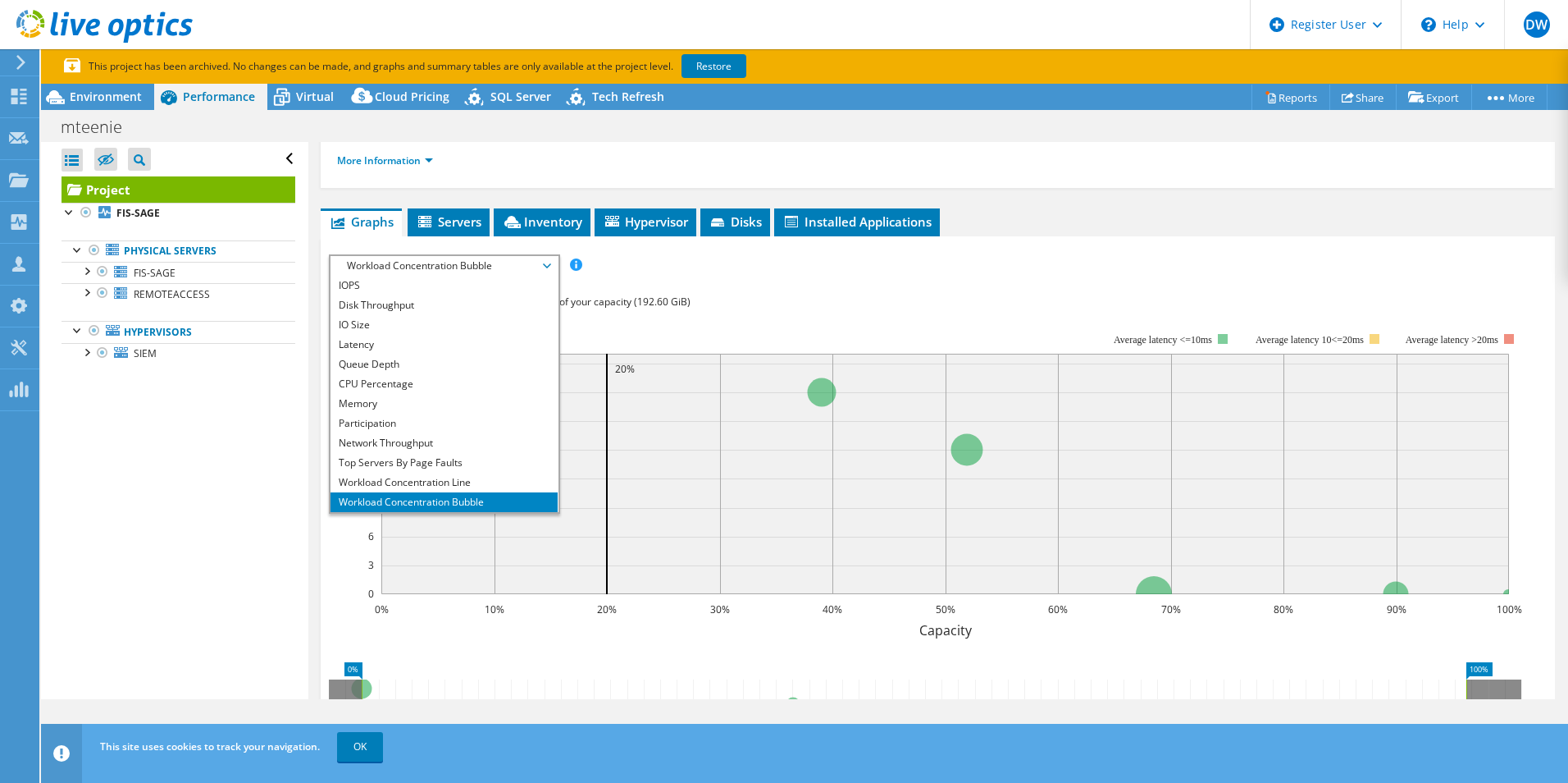
click at [540, 266] on span "Workload Concentration Bubble" at bounding box center [444, 266] width 211 height 20
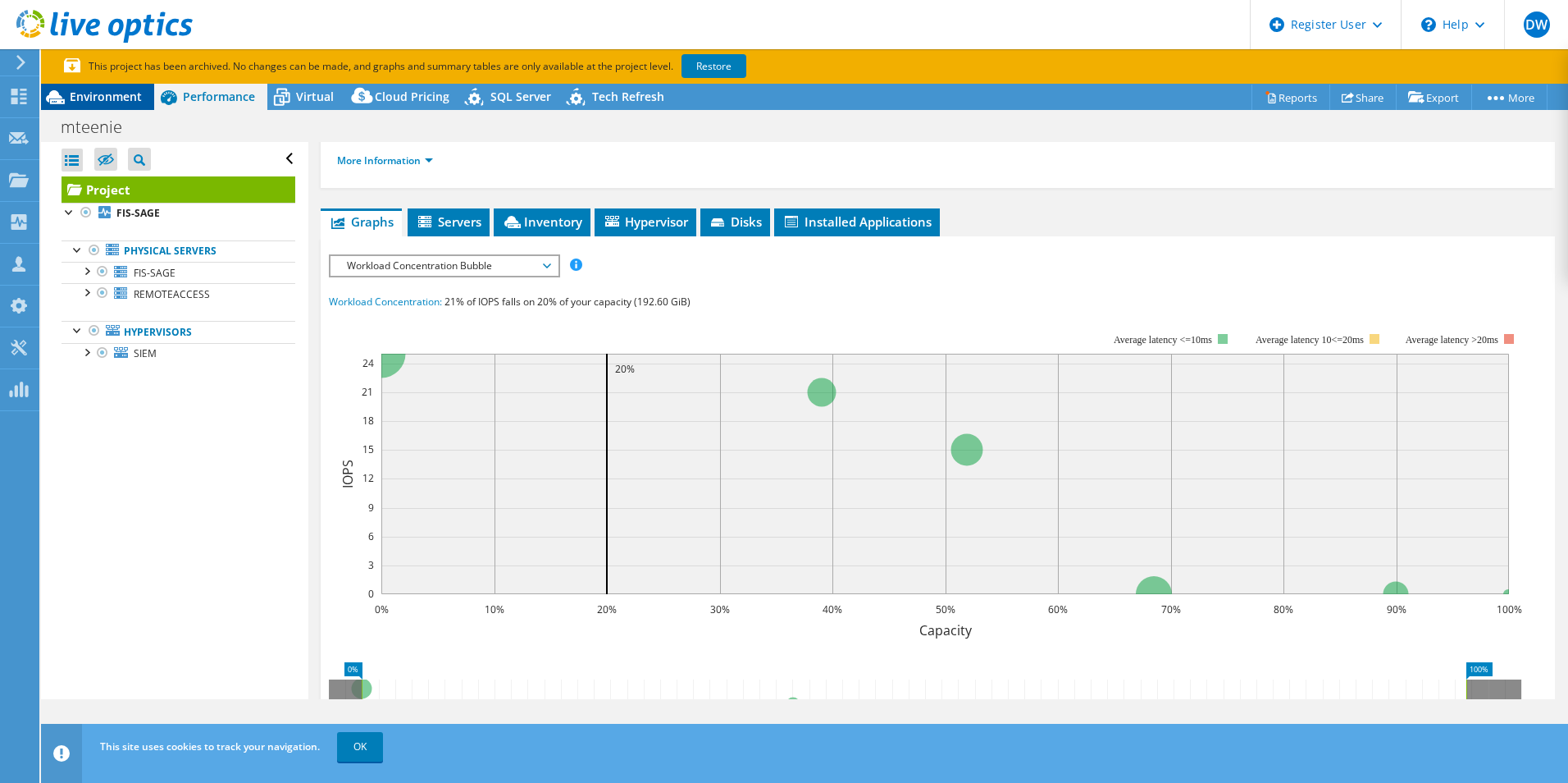
click at [117, 97] on span "Environment" at bounding box center [106, 96] width 72 height 15
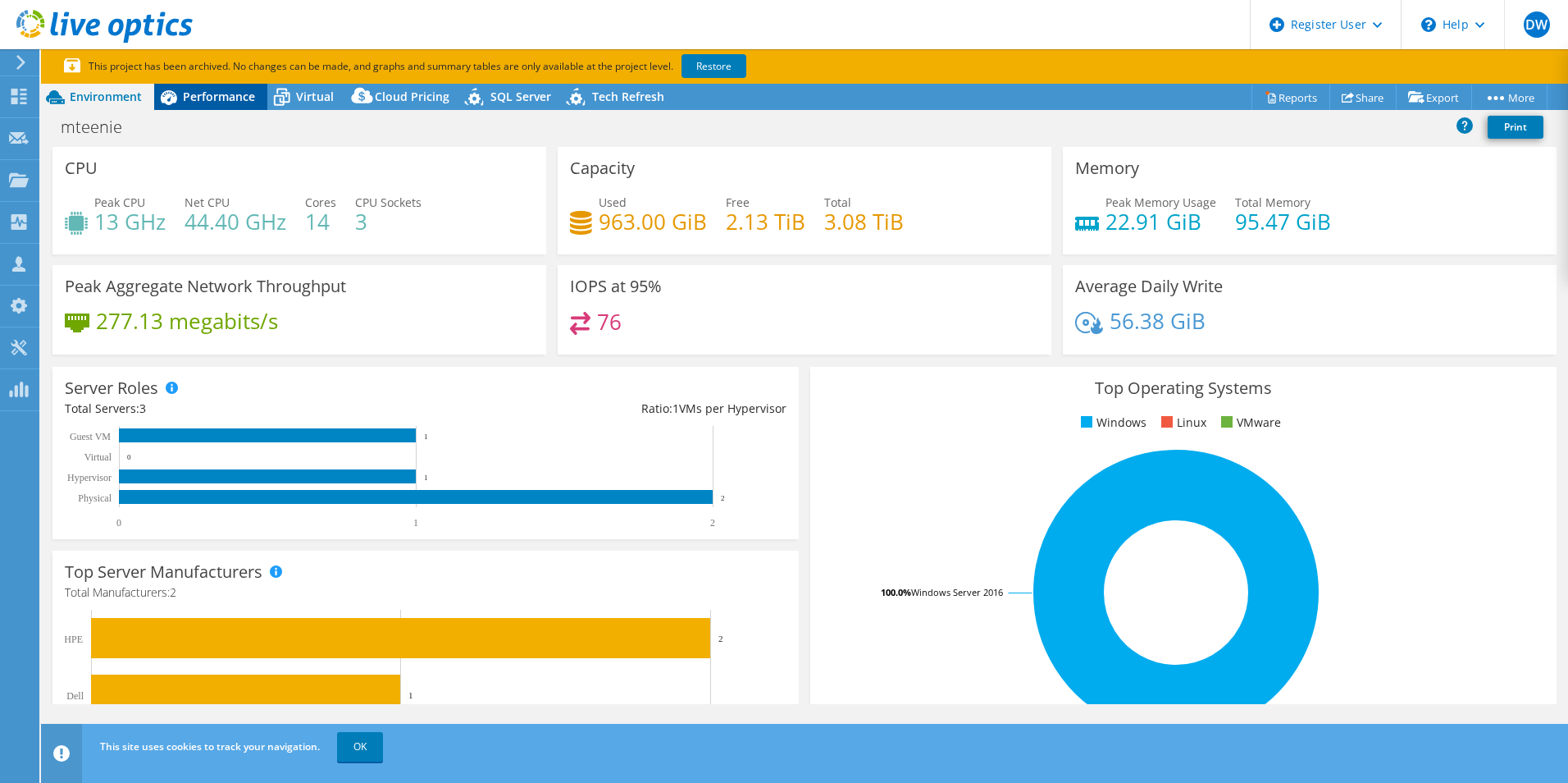
click at [188, 95] on span "Performance" at bounding box center [219, 96] width 72 height 15
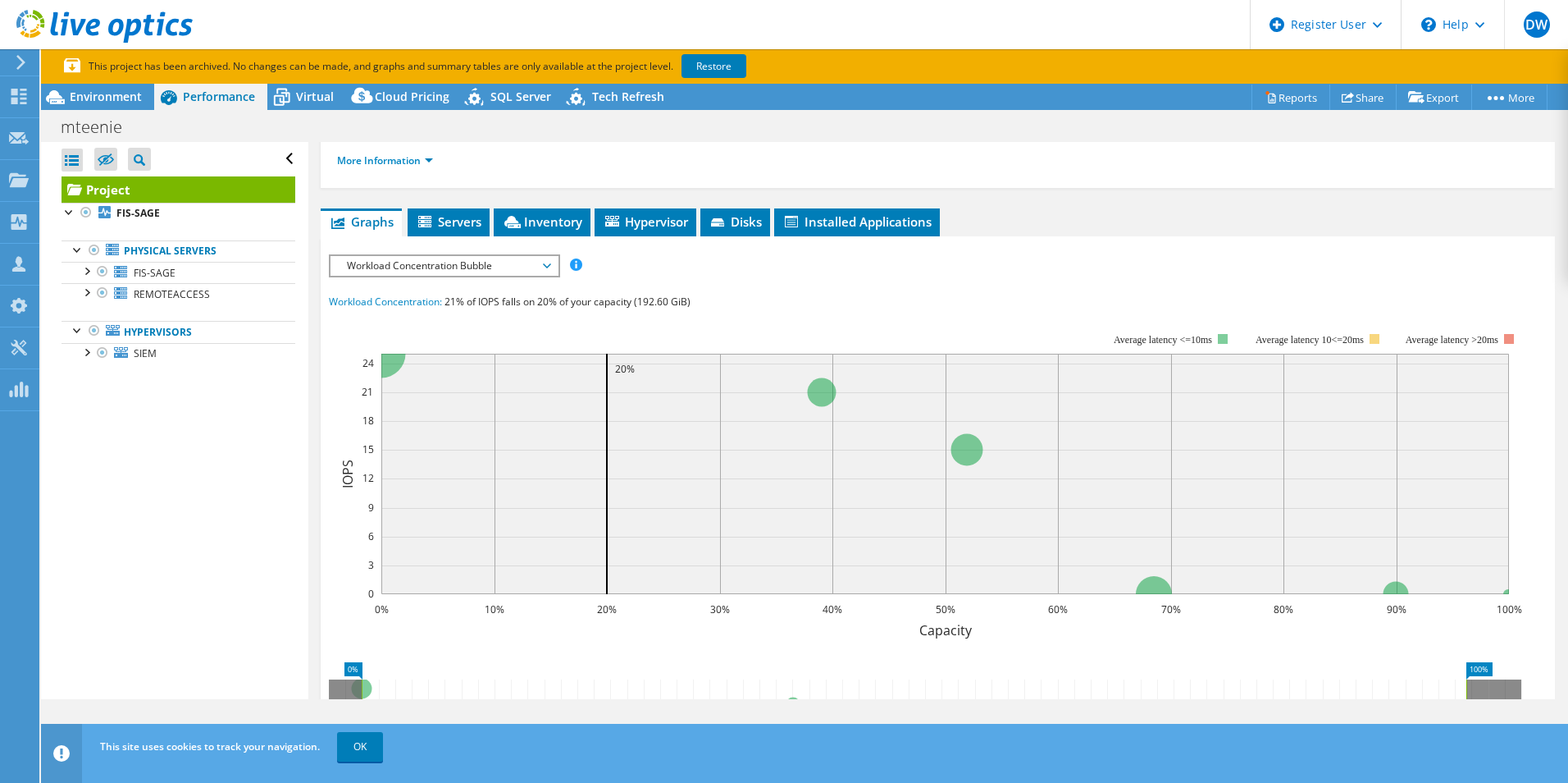
click at [496, 263] on span "Workload Concentration Bubble" at bounding box center [444, 266] width 211 height 20
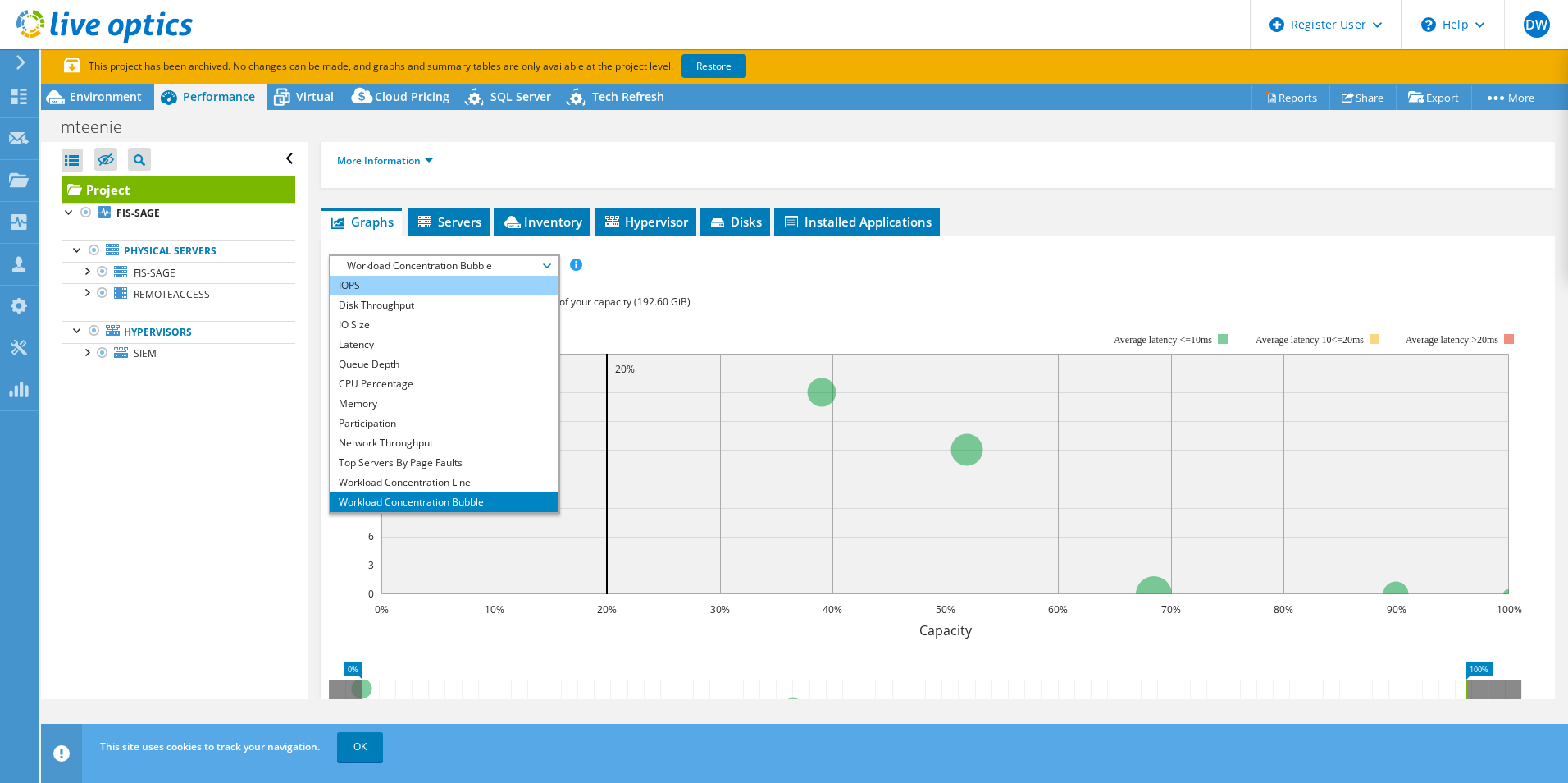
click at [451, 281] on li "IOPS" at bounding box center [444, 286] width 227 height 20
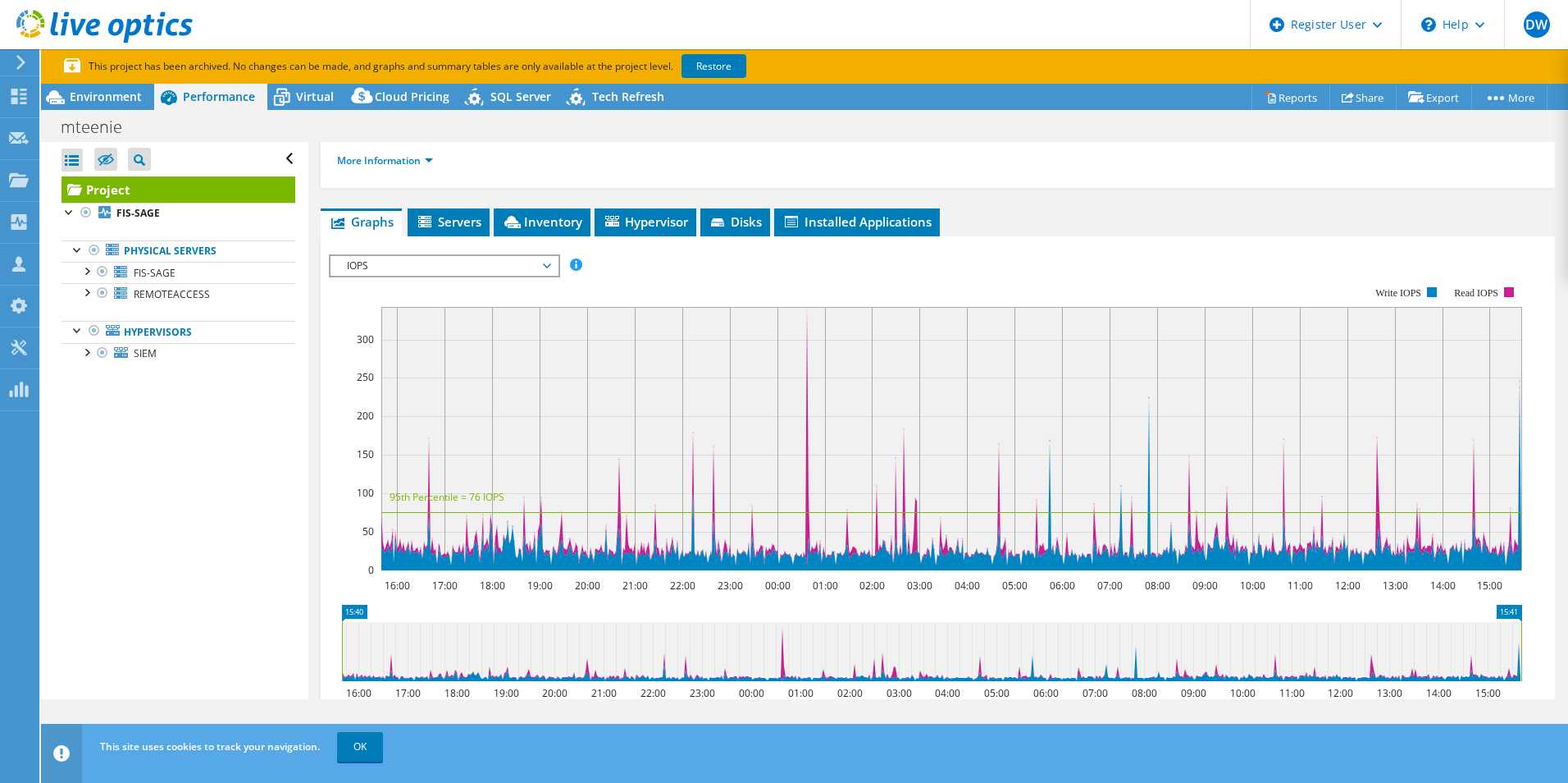
click at [957, 287] on rect at bounding box center [925, 428] width 1194 height 328
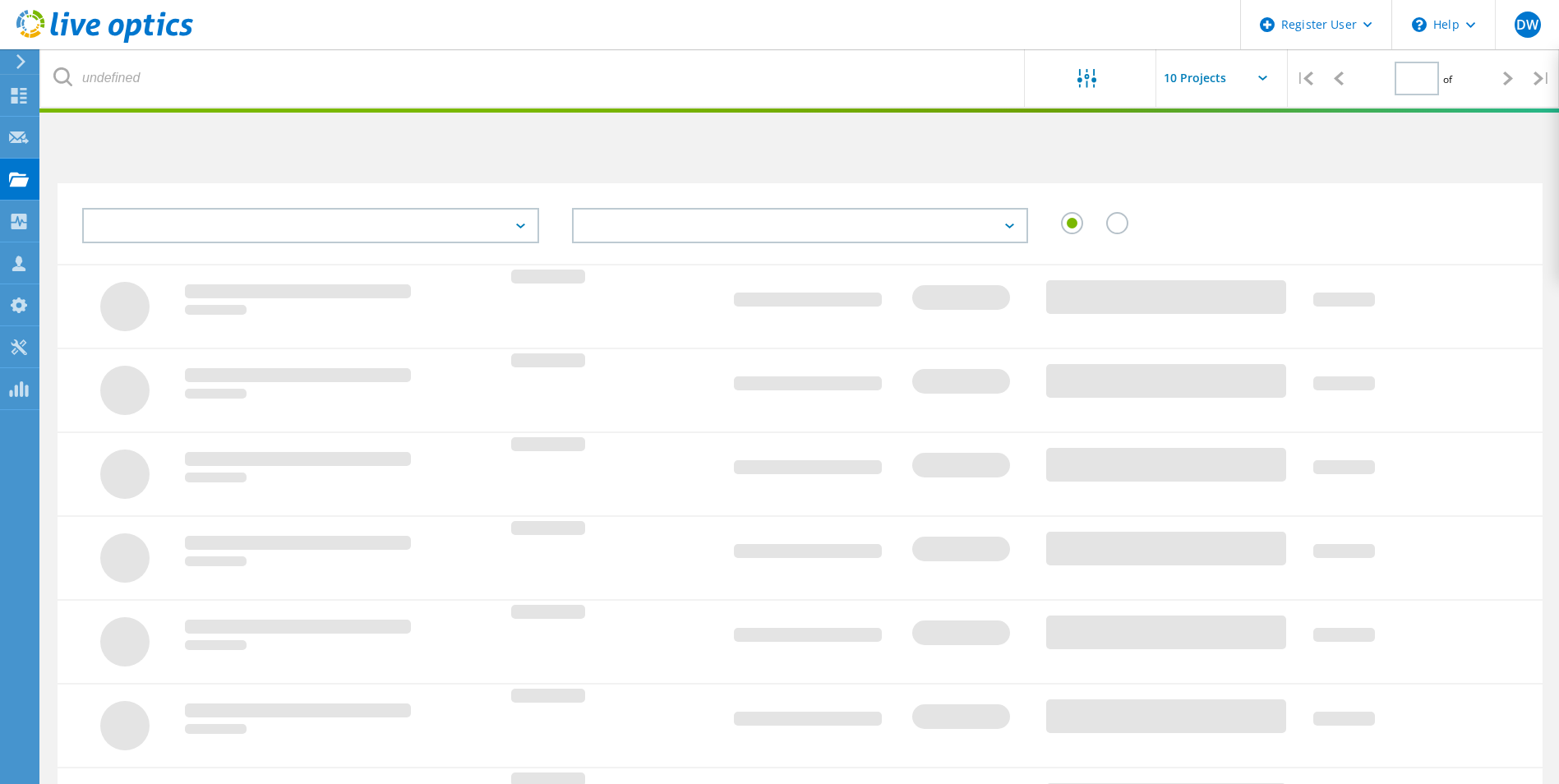
type input "1"
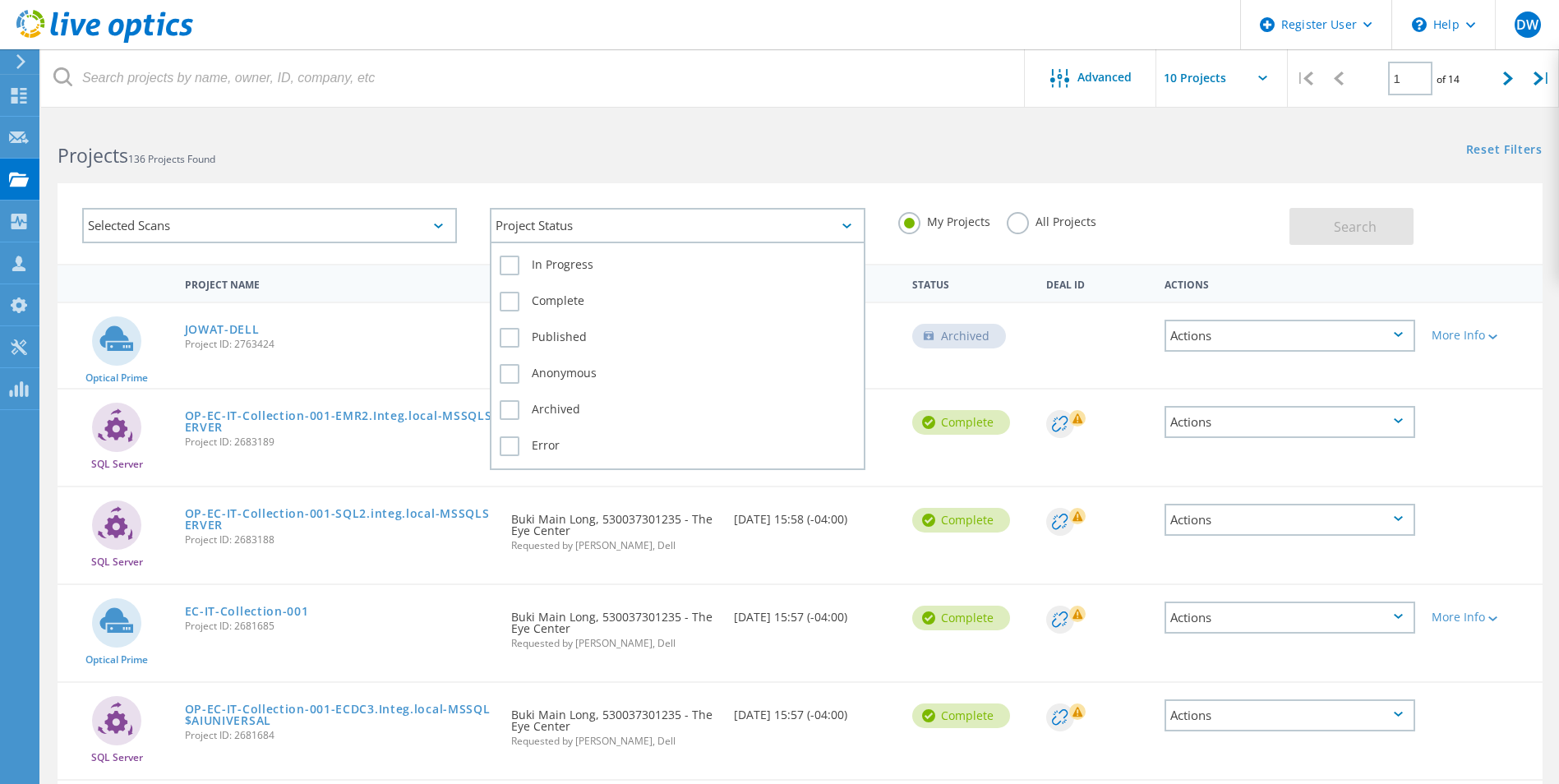
click at [544, 211] on div "Project Status" at bounding box center [677, 225] width 375 height 35
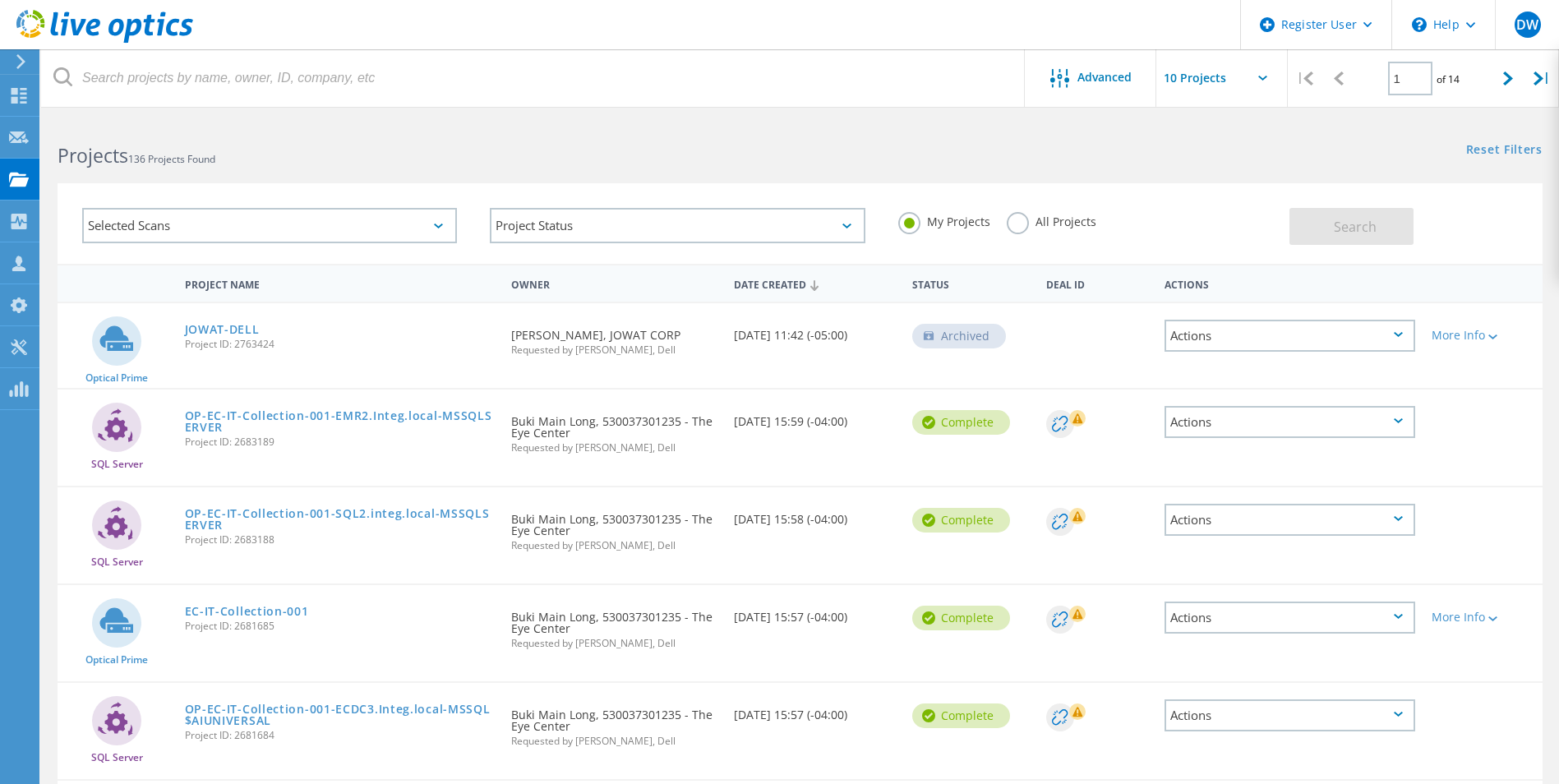
click at [448, 225] on div "Selected Scans" at bounding box center [270, 225] width 375 height 35
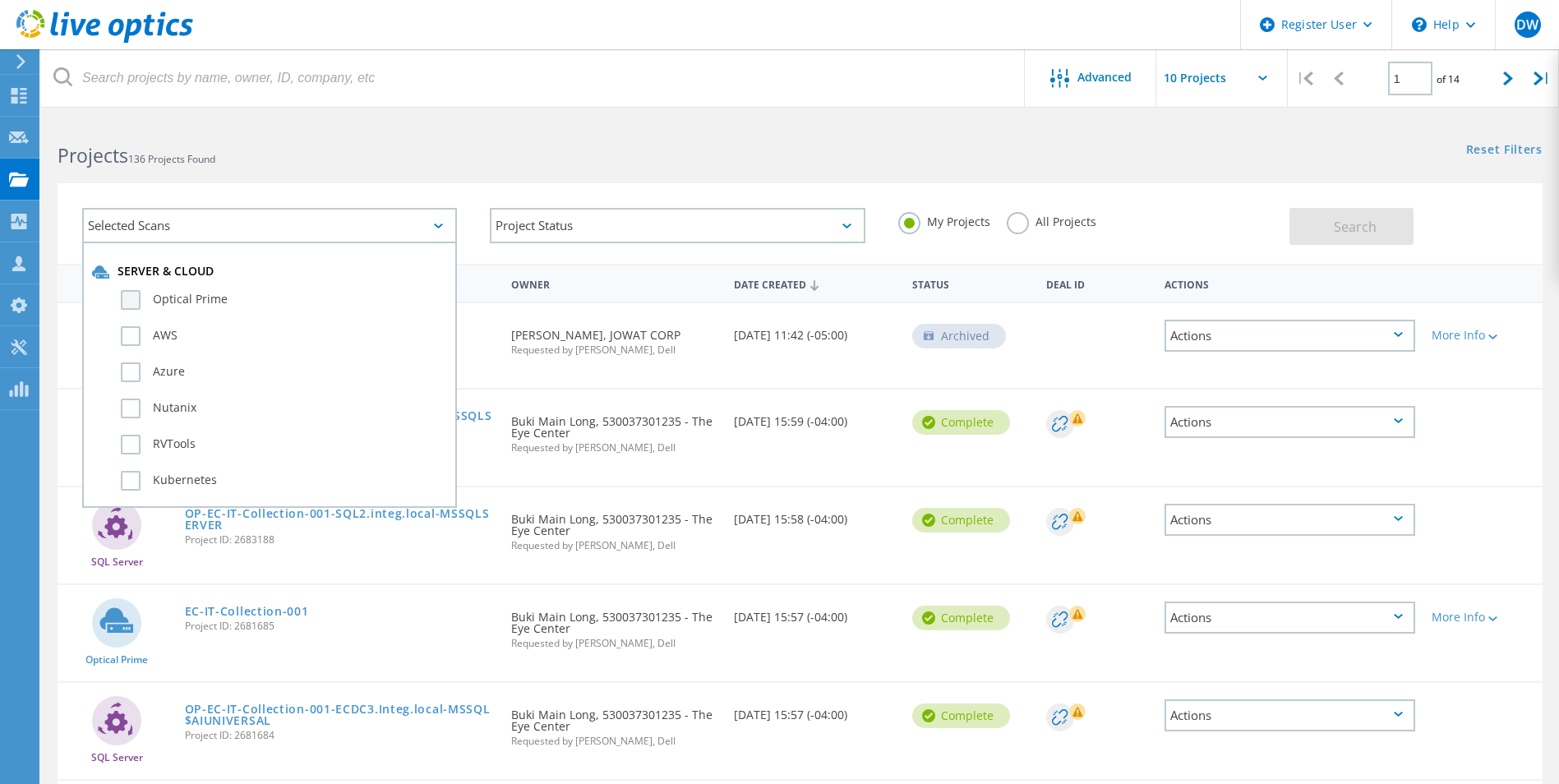
click at [147, 306] on label "Optical Prime" at bounding box center [283, 300] width 326 height 20
click at [0, 0] on input "Optical Prime" at bounding box center [0, 0] width 0 height 0
click at [1312, 218] on button "Search" at bounding box center [1351, 226] width 124 height 37
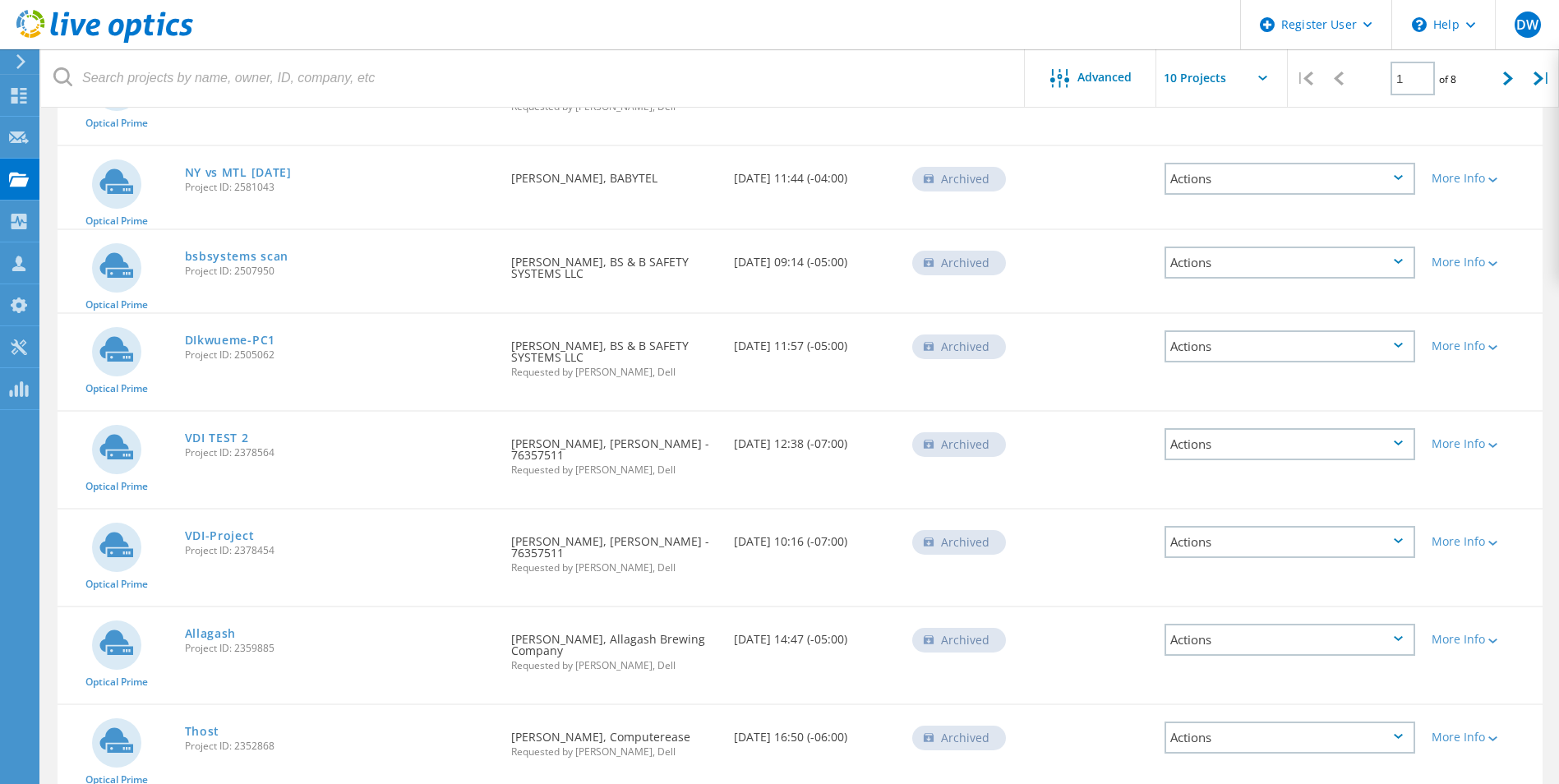
scroll to position [499, 0]
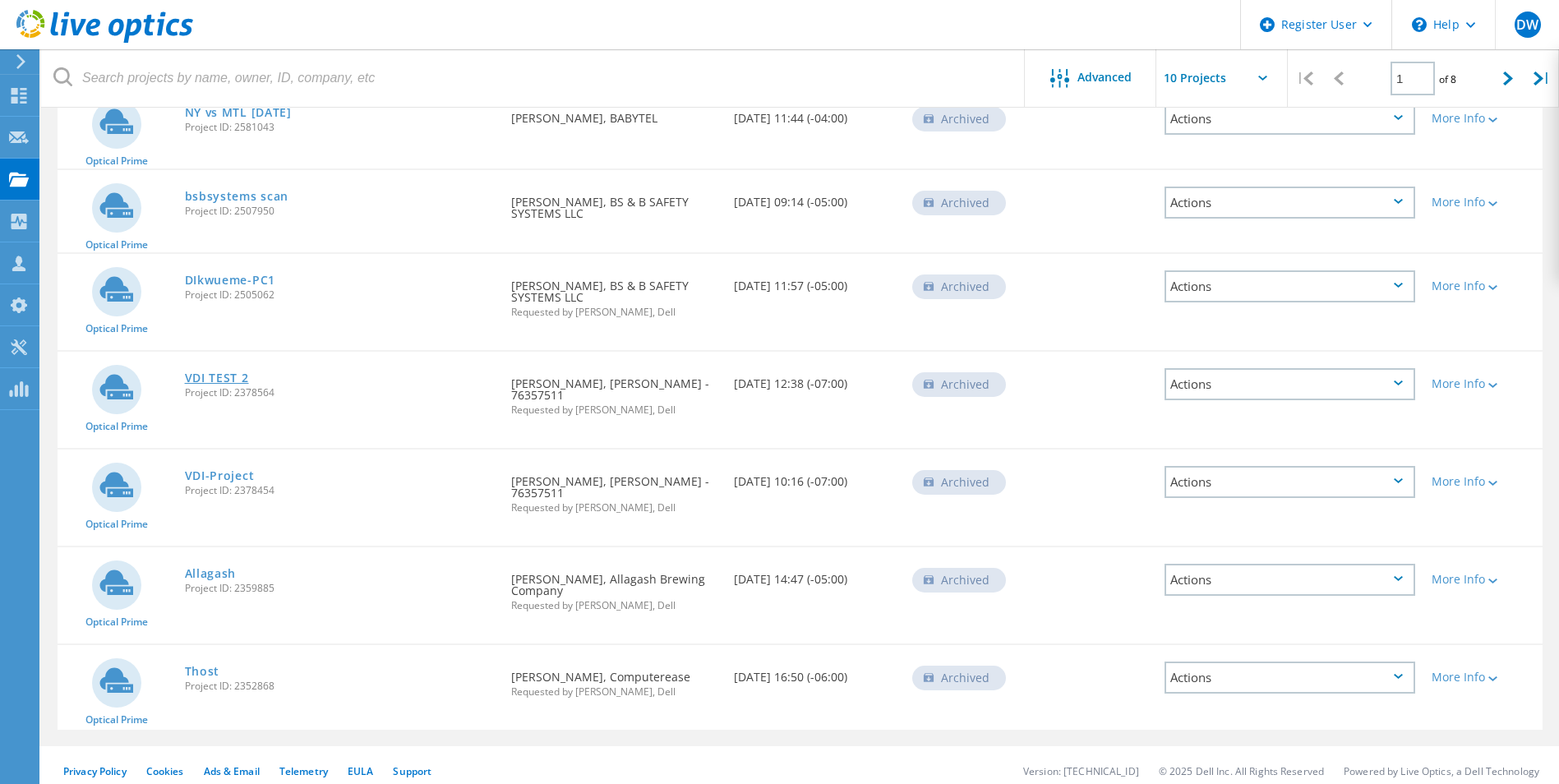
click at [221, 372] on link "VDI TEST 2" at bounding box center [216, 378] width 64 height 12
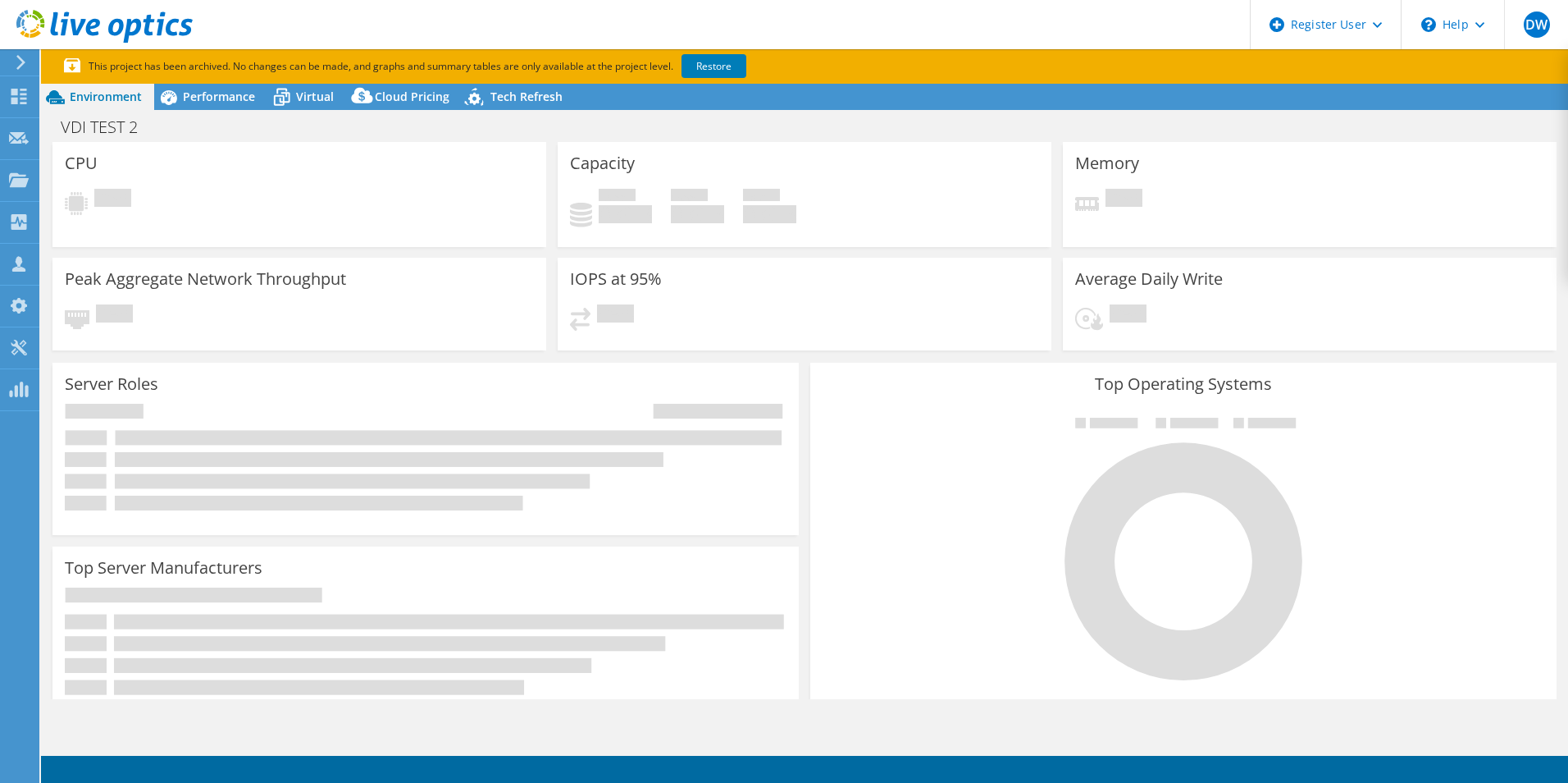
select select "USD"
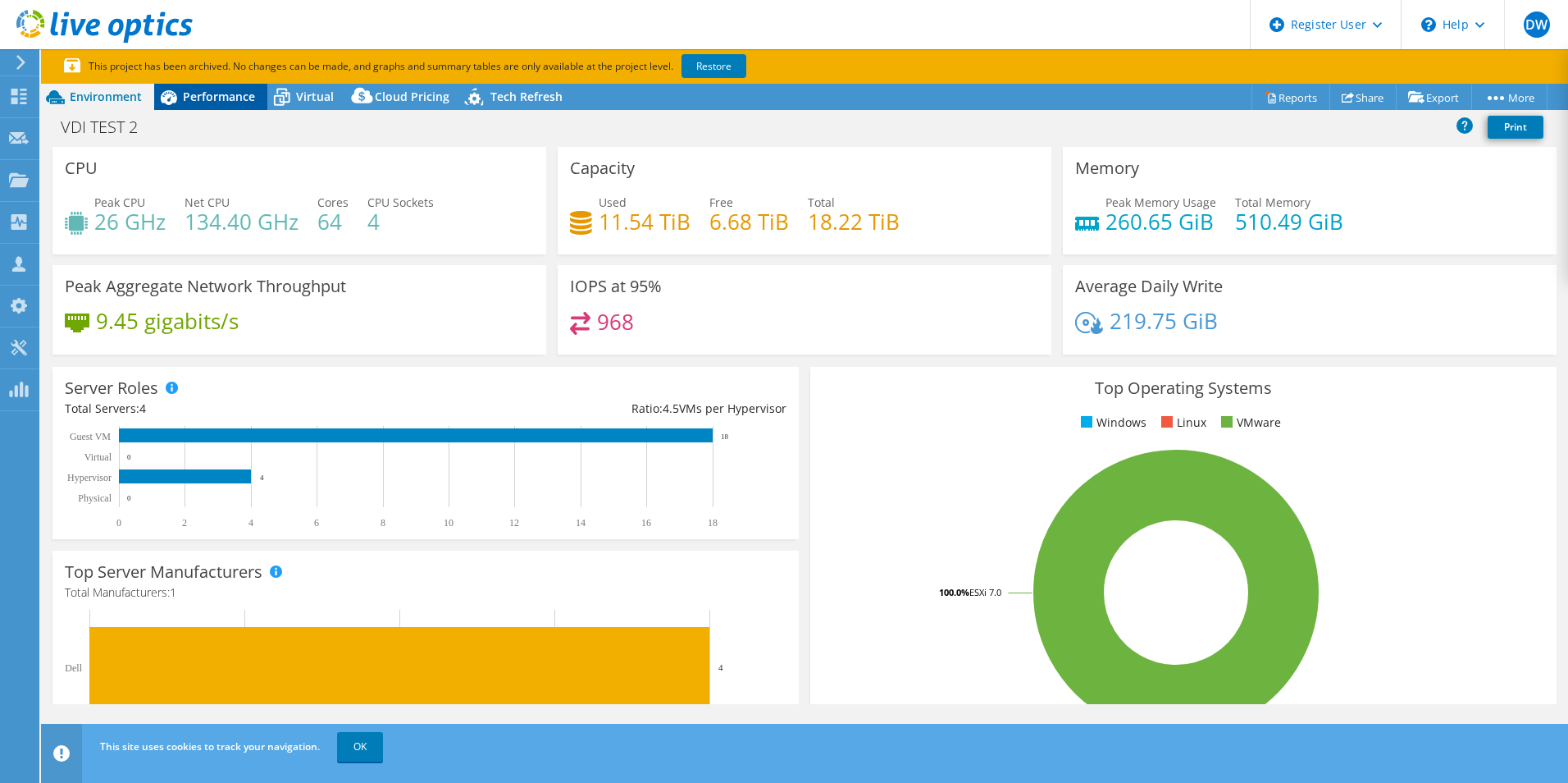
click at [229, 108] on div "Performance" at bounding box center [211, 97] width 113 height 26
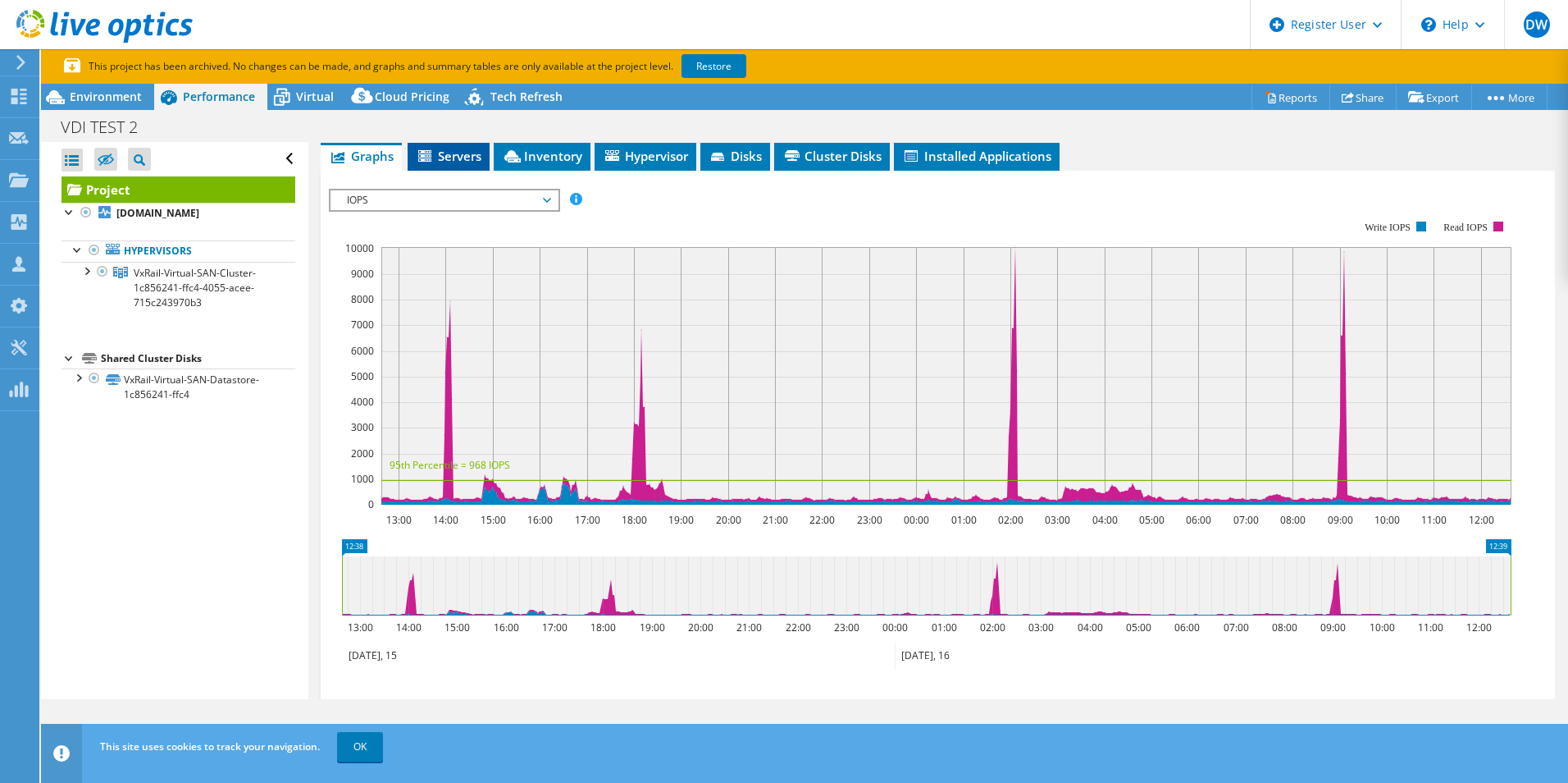
scroll to position [288, 0]
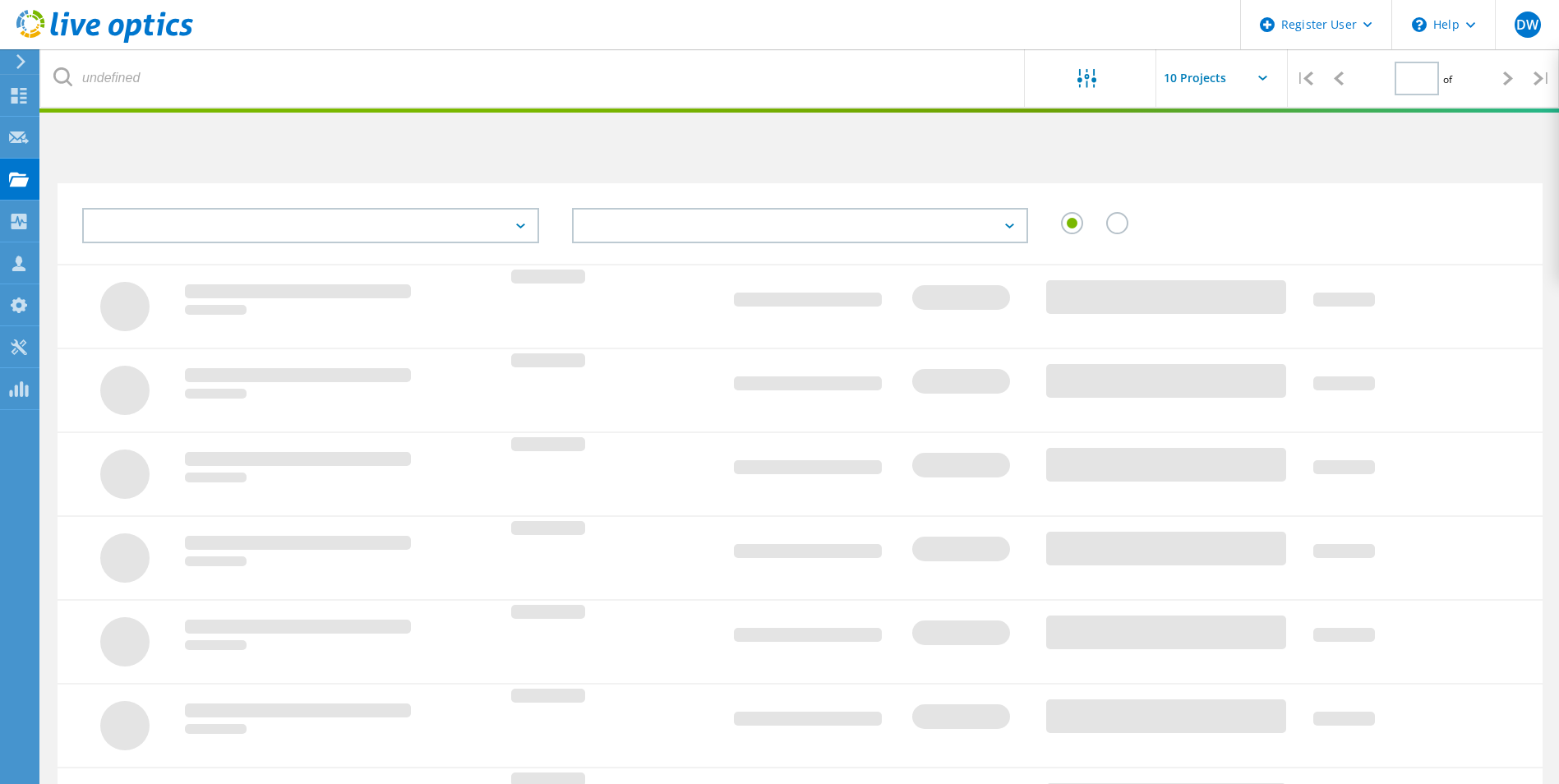
type input "1"
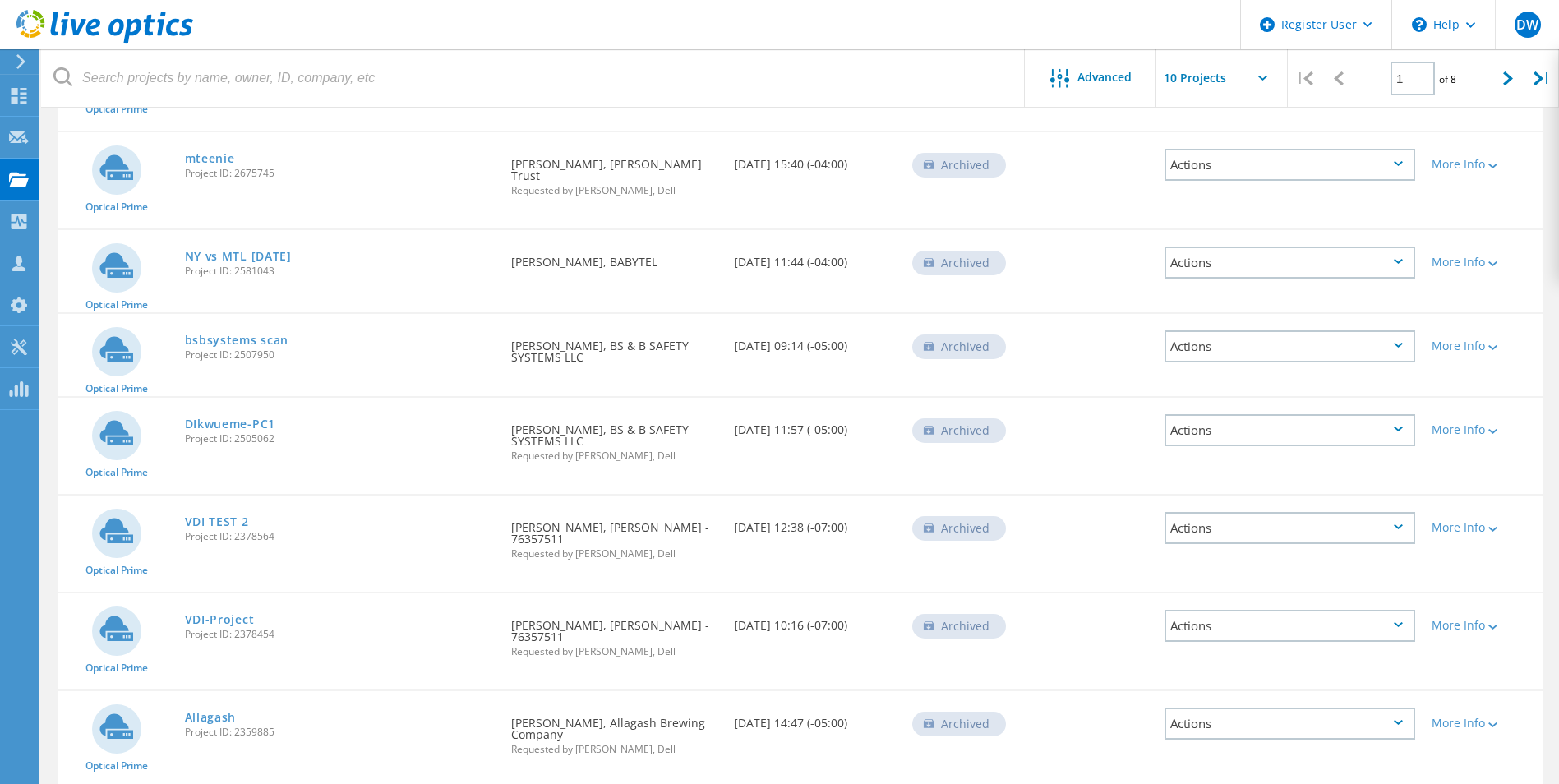
scroll to position [499, 0]
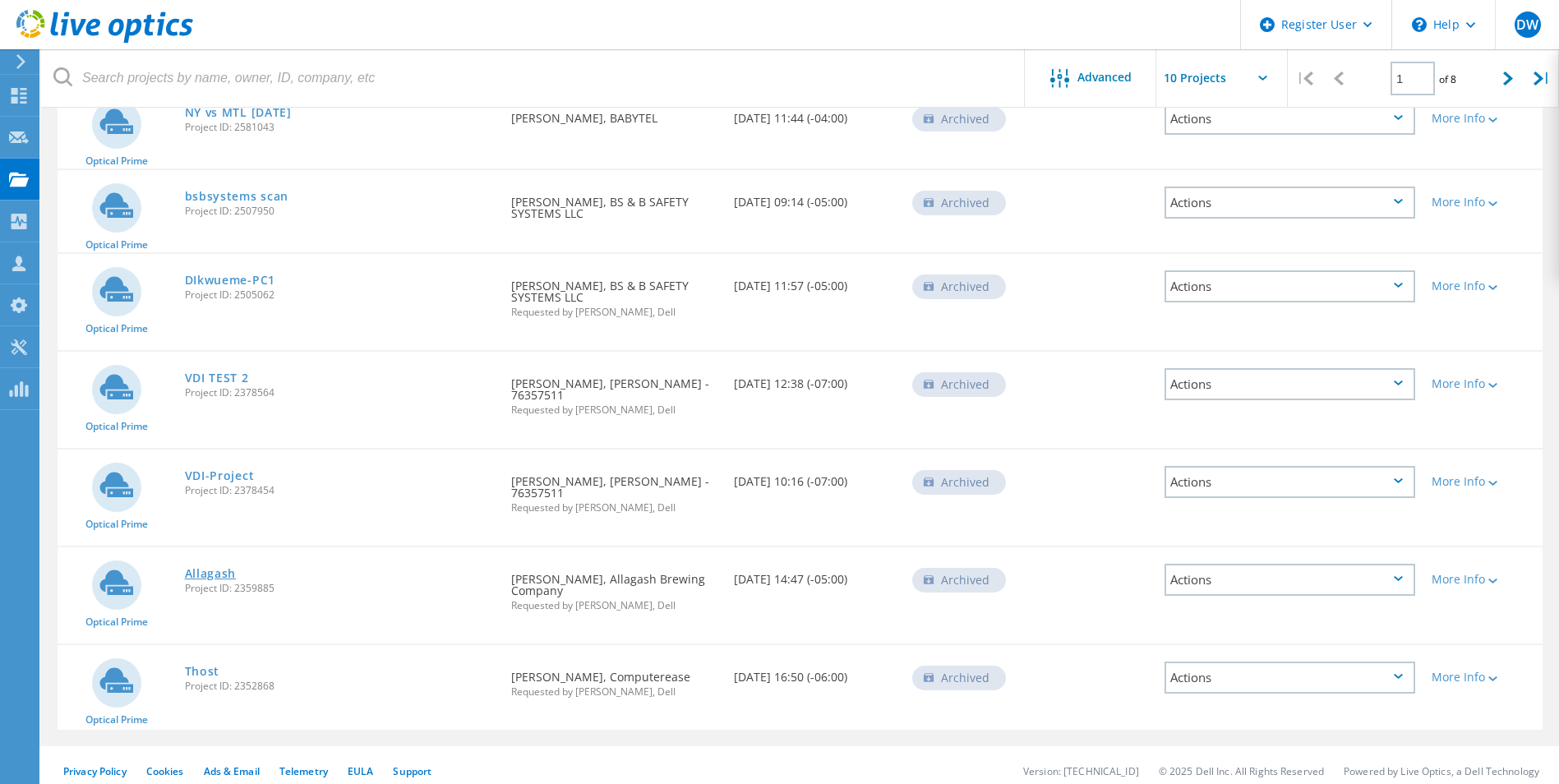
click at [213, 568] on link "Allagash" at bounding box center [210, 573] width 52 height 12
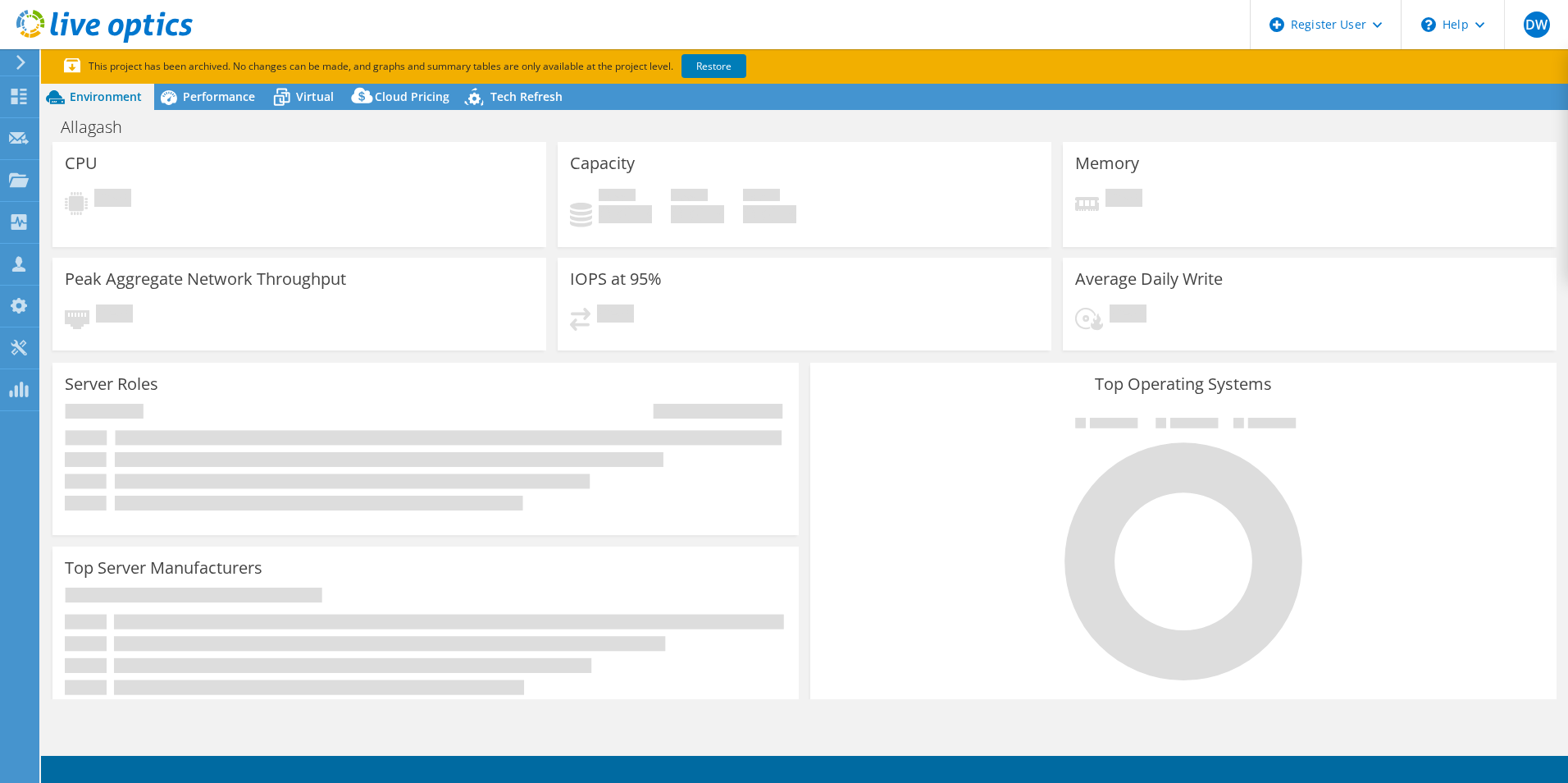
select select "USD"
